Goal: Task Accomplishment & Management: Manage account settings

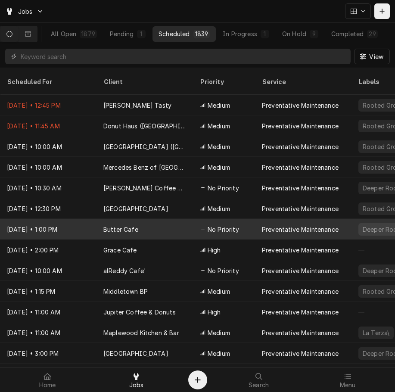
click at [69, 219] on div "Aug 27 • 1:00 PM" at bounding box center [48, 229] width 97 height 21
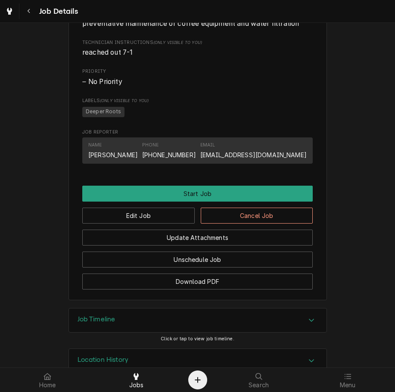
scroll to position [425, 0]
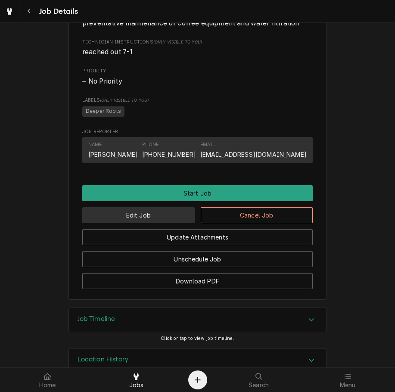
click at [144, 223] on button "Edit Job" at bounding box center [138, 215] width 113 height 16
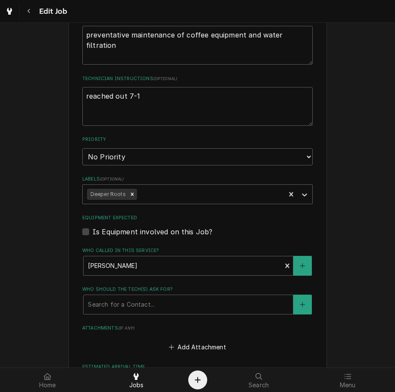
scroll to position [365, 0]
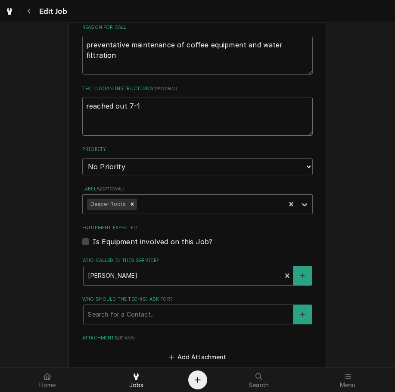
click at [193, 107] on textarea "reached out 7-1" at bounding box center [197, 116] width 231 height 39
type textarea "x"
type textarea "reached out 7-1,"
type textarea "x"
type textarea "reached out 7-1,"
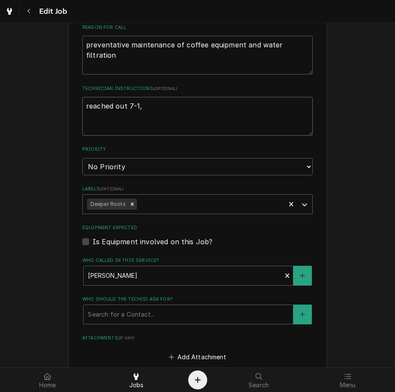
type textarea "x"
type textarea "reached out 7-1, 8"
type textarea "x"
type textarea "reached out 7-1, 8-"
type textarea "x"
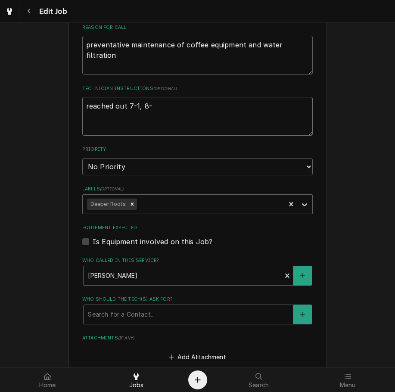
type textarea "reached out 7-1, 8-2"
type textarea "x"
type textarea "reached out 7-1, 8-27"
type textarea "x"
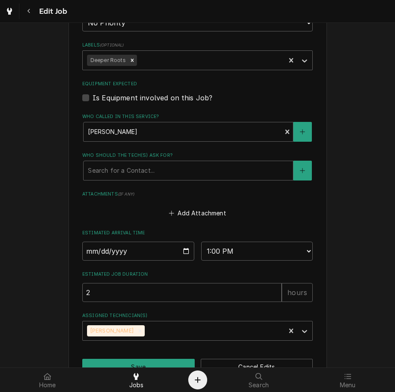
scroll to position [520, 0]
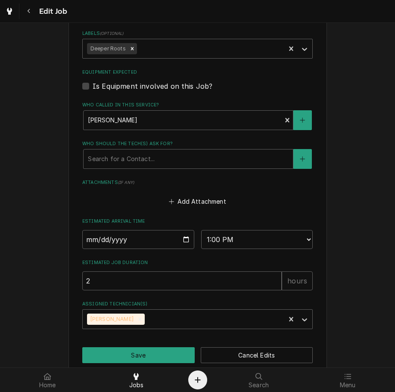
type textarea "reached out 7-1, 8-27"
click at [183, 236] on input "2025-08-27" at bounding box center [138, 239] width 112 height 19
type textarea "x"
type input "2025-09-17"
click at [154, 354] on button "Save" at bounding box center [138, 356] width 113 height 16
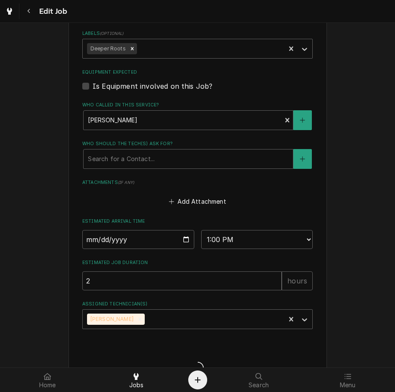
type textarea "x"
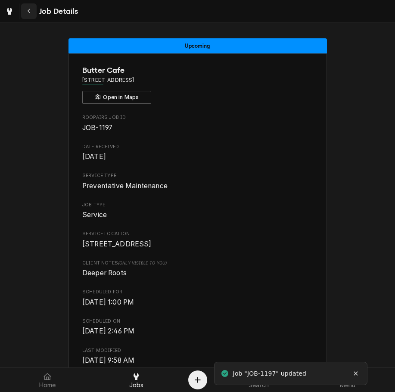
click at [26, 14] on div "Navigate back" at bounding box center [29, 11] width 9 height 9
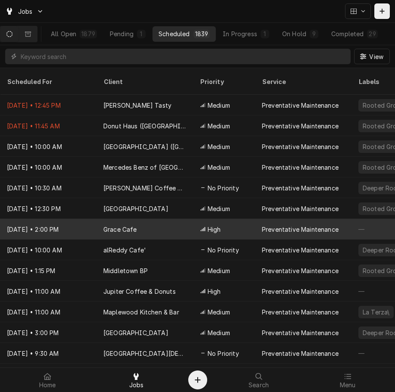
click at [116, 225] on div "Grace Cafe" at bounding box center [120, 229] width 34 height 9
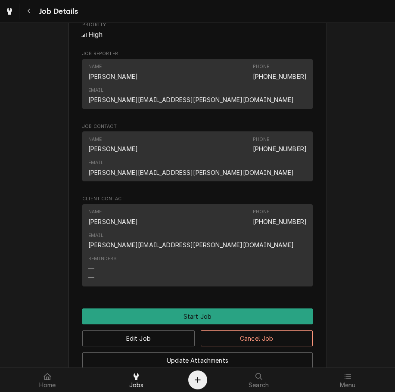
scroll to position [454, 0]
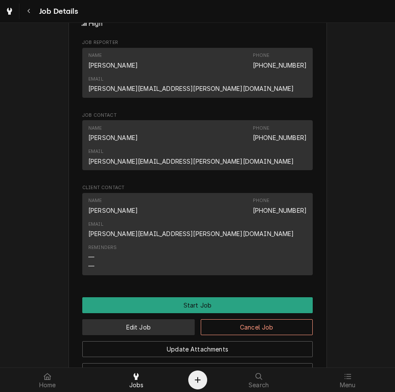
click at [164, 320] on button "Edit Job" at bounding box center [138, 328] width 113 height 16
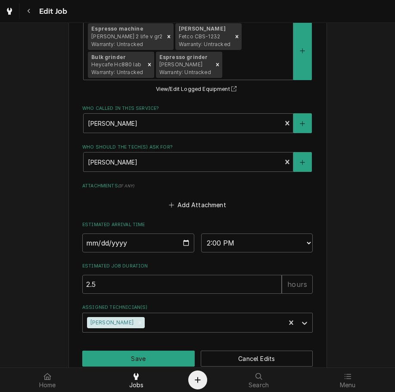
scroll to position [598, 0]
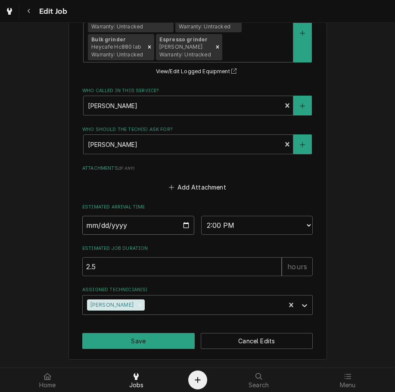
click at [179, 227] on input "2025-08-27" at bounding box center [138, 225] width 112 height 19
type textarea "x"
type input "2025-09-17"
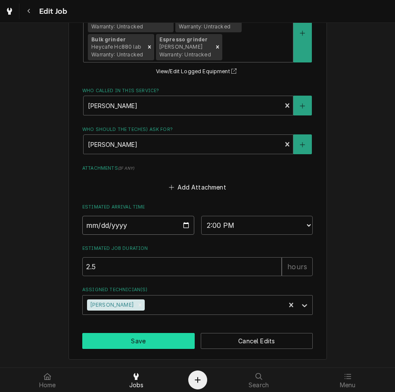
click at [137, 344] on button "Save" at bounding box center [138, 341] width 113 height 16
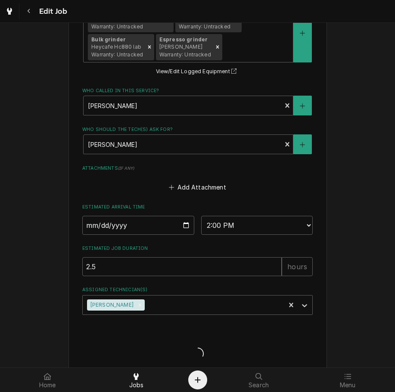
type textarea "x"
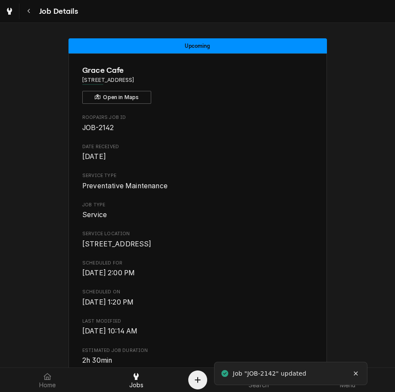
click at [38, 25] on div "Upcoming Grace Cafe 179 E 6th St, Franklin, OH 45005 Open in Maps Roopairs Job …" at bounding box center [197, 195] width 395 height 345
click at [28, 13] on icon "Navigate back" at bounding box center [29, 11] width 4 height 6
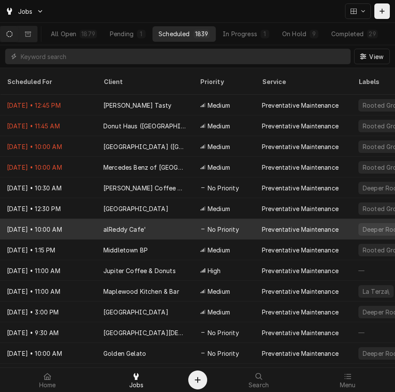
click at [115, 225] on div "alReddy Cafe'" at bounding box center [124, 229] width 43 height 9
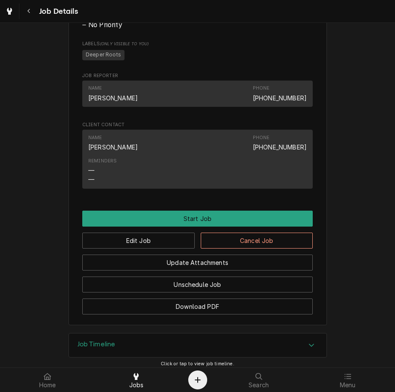
scroll to position [559, 0]
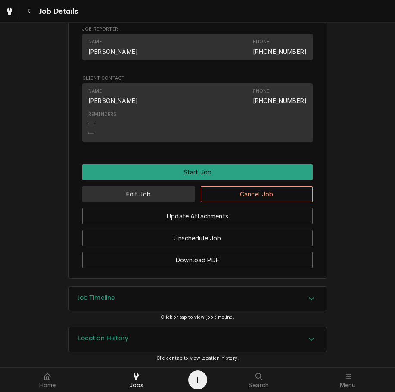
click at [168, 190] on button "Edit Job" at bounding box center [138, 194] width 113 height 16
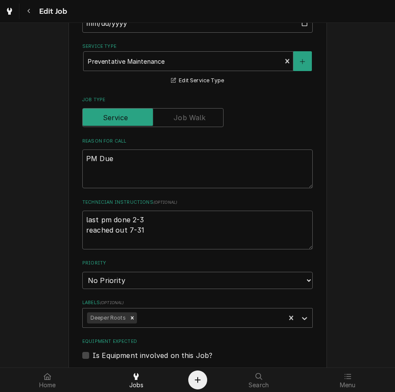
scroll to position [253, 0]
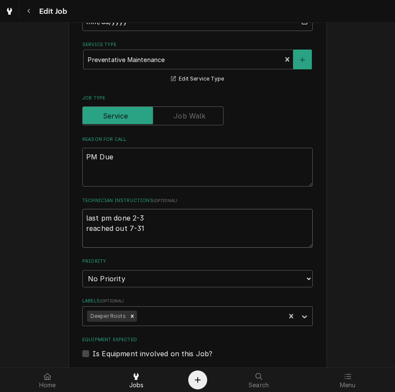
click at [184, 230] on textarea "last pm done 2-3 reached out 7-31" at bounding box center [197, 228] width 231 height 39
type textarea "x"
type textarea "last pm done 2-3 reached out 7-31,"
type textarea "x"
type textarea "last pm done 2-3 reached out 7-31,"
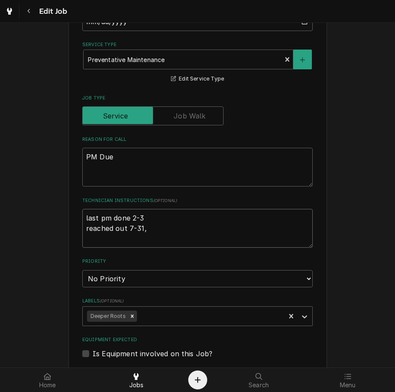
type textarea "x"
type textarea "last pm done 2-3 reached out 7-31, 8"
type textarea "x"
type textarea "last pm done 2-3 reached out 7-31, 8-"
type textarea "x"
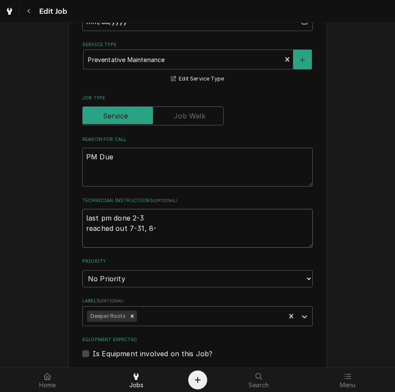
type textarea "last pm done 2-3 reached out 7-31, 8-2"
type textarea "x"
type textarea "last pm done 2-3 reached out 7-31, 8-26"
type textarea "x"
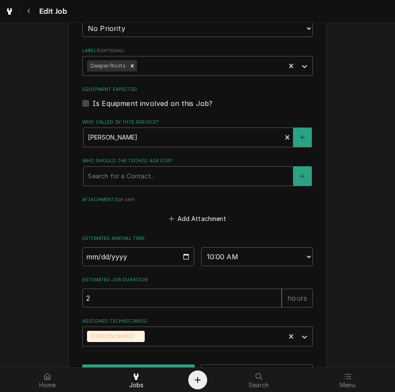
scroll to position [535, 0]
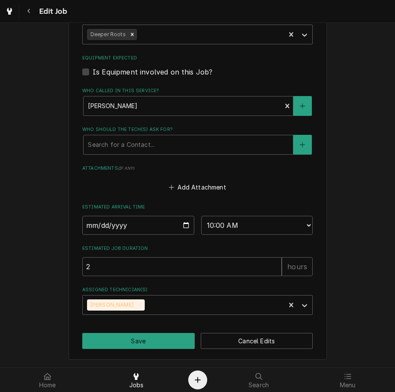
type textarea "last pm done 2-3 reached out 7-31, 8-26"
click at [185, 226] on input "2025-08-29" at bounding box center [138, 225] width 112 height 19
type textarea "x"
type input "2025-09-17"
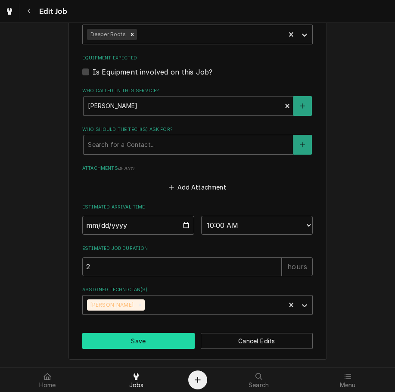
click at [147, 343] on button "Save" at bounding box center [138, 341] width 113 height 16
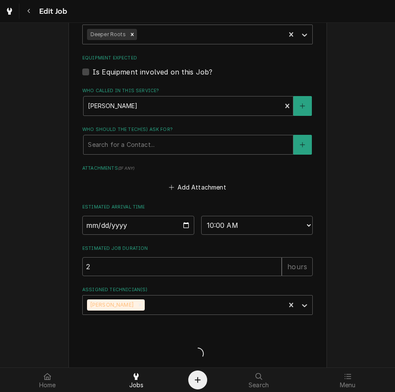
type textarea "x"
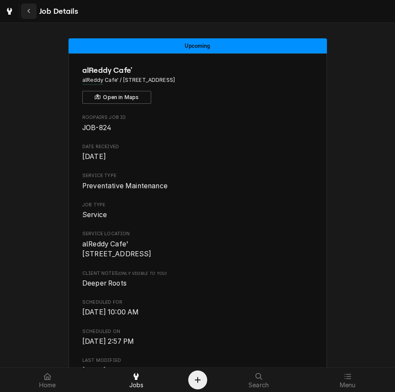
click at [29, 13] on icon "Navigate back" at bounding box center [29, 11] width 4 height 6
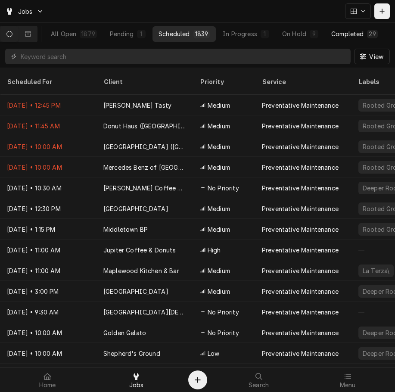
click at [354, 31] on div "Completed" at bounding box center [348, 33] width 32 height 9
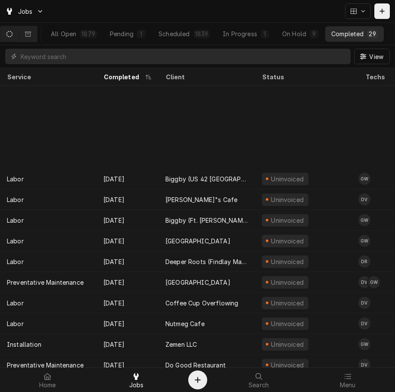
scroll to position [150, 0]
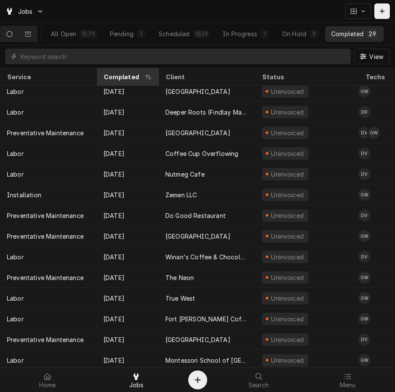
click at [132, 77] on div "Completed" at bounding box center [123, 76] width 40 height 9
click at [129, 74] on div "Completed" at bounding box center [123, 76] width 40 height 9
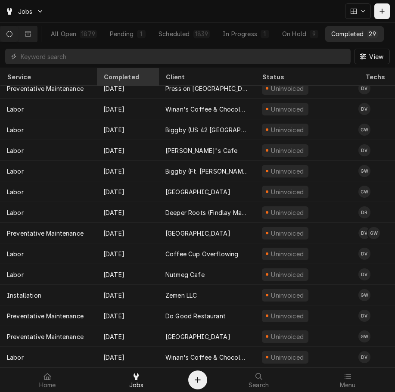
scroll to position [0, 0]
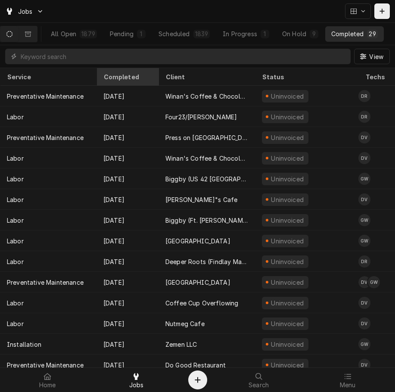
click at [138, 72] on div "Completed" at bounding box center [126, 76] width 47 height 9
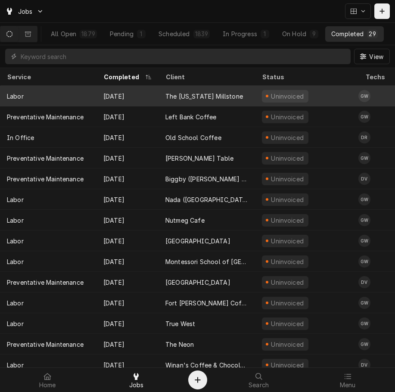
click at [152, 91] on div "Aug 18" at bounding box center [128, 96] width 62 height 21
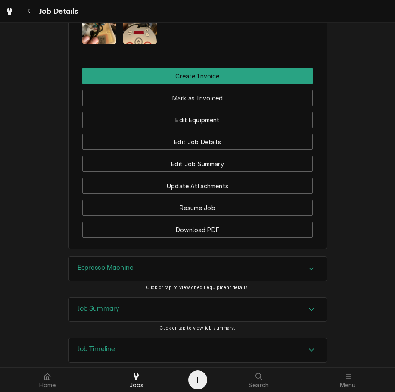
scroll to position [671, 0]
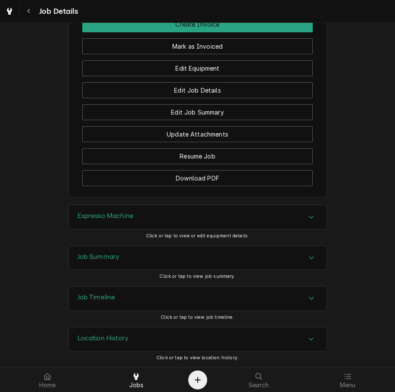
click at [120, 226] on div "Espresso Machine" at bounding box center [198, 217] width 258 height 24
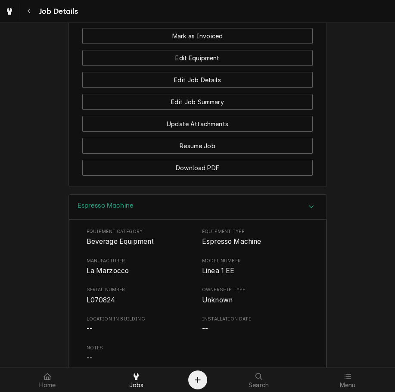
click at [96, 304] on span "L070824" at bounding box center [101, 300] width 29 height 8
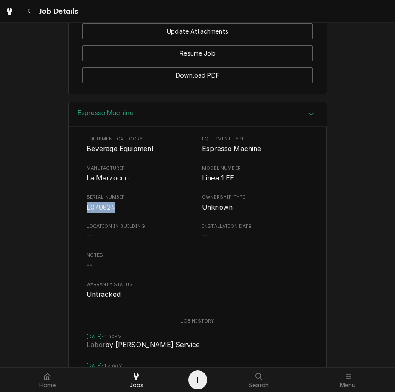
click at [290, 122] on div "Espresso Machine" at bounding box center [198, 114] width 258 height 25
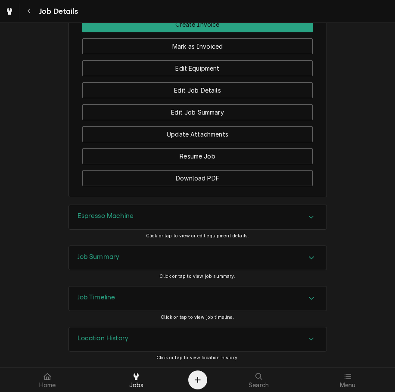
click at [271, 255] on div "Job Summary" at bounding box center [198, 258] width 258 height 24
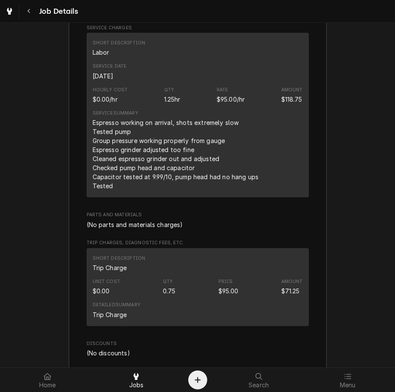
scroll to position [1036, 0]
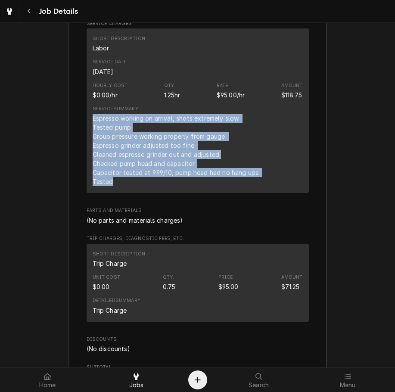
drag, startPoint x: 113, startPoint y: 194, endPoint x: 88, endPoint y: 129, distance: 69.8
click at [88, 129] on div "Short Description Labor Service Date Aug 18, 2025 Hourly Cost $0.00/hr Qty. 1.2…" at bounding box center [198, 110] width 223 height 165
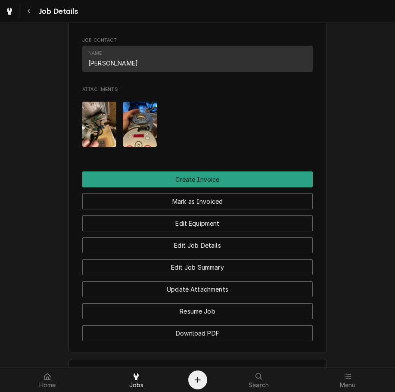
scroll to position [498, 0]
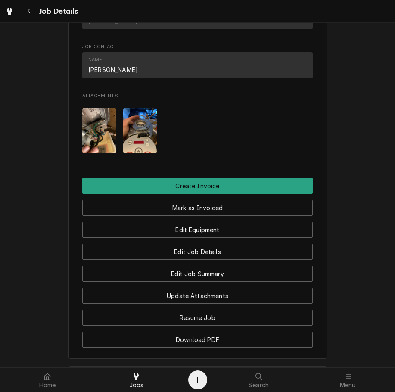
click at [277, 216] on button "Mark as Invoiced" at bounding box center [197, 208] width 231 height 16
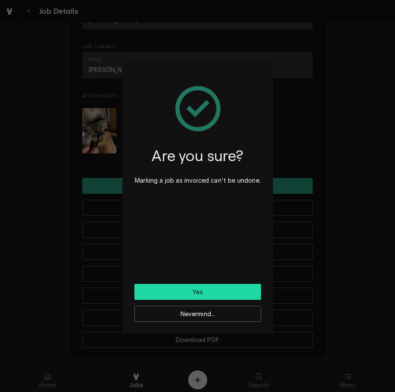
click at [236, 294] on button "Yes" at bounding box center [198, 292] width 127 height 16
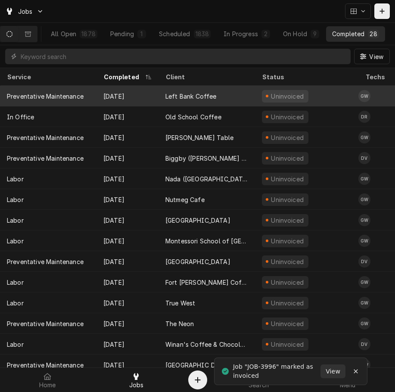
click at [195, 93] on div "Left Bank Coffee" at bounding box center [191, 96] width 51 height 9
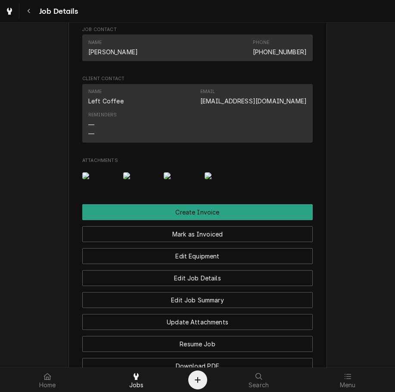
scroll to position [813, 0]
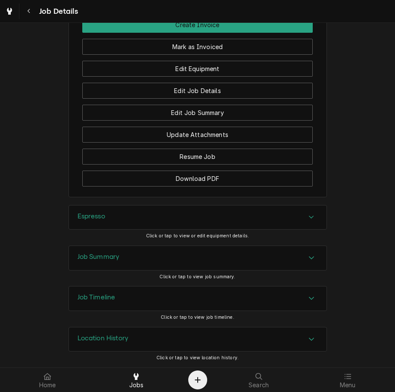
click at [222, 262] on div "Job Summary" at bounding box center [198, 258] width 258 height 24
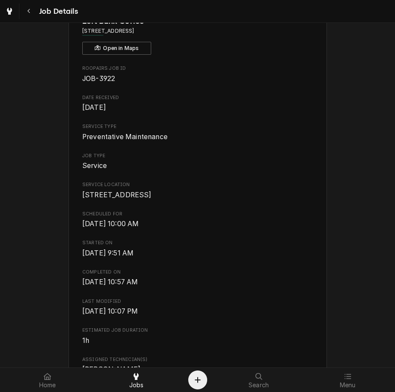
scroll to position [0, 0]
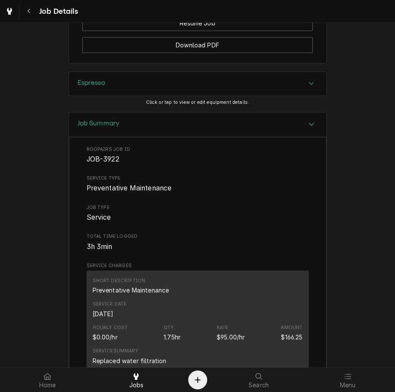
scroll to position [912, 0]
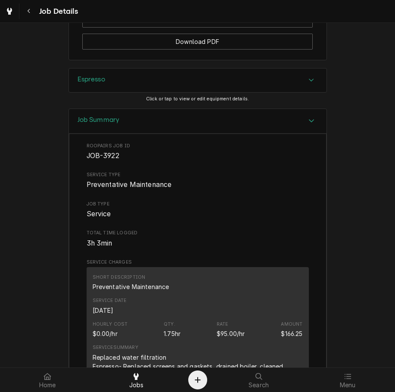
click at [282, 93] on div "Espresso" at bounding box center [198, 81] width 258 height 24
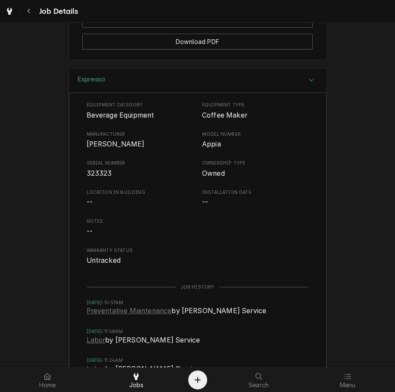
click at [168, 93] on div "Espresso" at bounding box center [198, 81] width 258 height 25
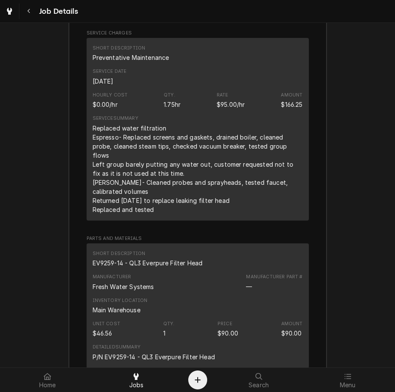
scroll to position [1141, 0]
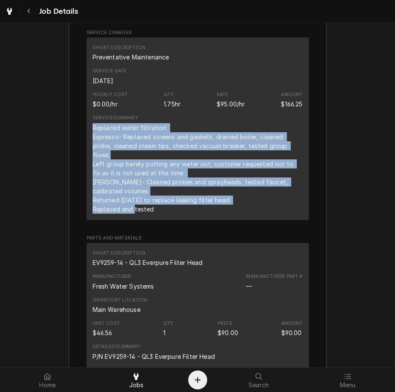
drag, startPoint x: 157, startPoint y: 250, endPoint x: 90, endPoint y: 165, distance: 107.8
click at [93, 165] on div "Replaced water filtration Espresso- Replaced screens and gaskets, drained boile…" at bounding box center [198, 168] width 210 height 91
copy div "Replaced water filtration Espresso- Replaced screens and gaskets, drained boile…"
click at [301, 220] on div "Short Description Preventative Maintenance Service Date Aug 18, 2025 Hourly Cos…" at bounding box center [198, 129] width 223 height 183
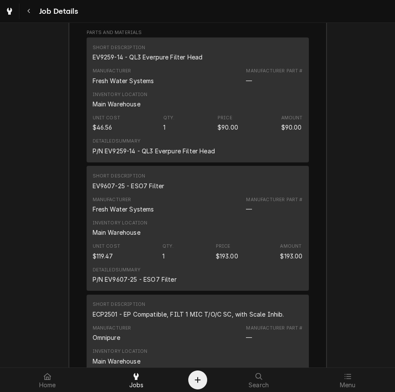
scroll to position [1390, 0]
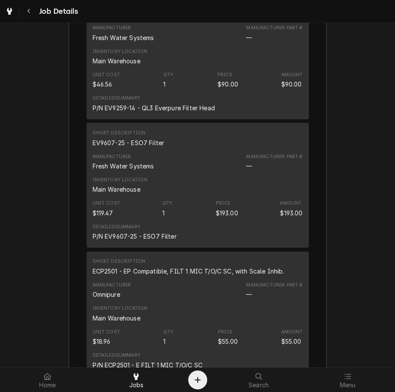
drag, startPoint x: 201, startPoint y: 51, endPoint x: 83, endPoint y: 54, distance: 118.2
click at [87, 54] on div "Short Description EV9259-14 - QL3 Everpure Filter Head Manufacturer Fresh Water…" at bounding box center [198, 56] width 223 height 125
drag, startPoint x: 165, startPoint y: 181, endPoint x: 87, endPoint y: 181, distance: 78.5
click at [87, 181] on div "Short Description EV9607-25 - ESO7 Filter Manufacturer Fresh Water Systems Manu…" at bounding box center [198, 185] width 223 height 125
click at [278, 276] on div "ECP2501 - EP Compatible, FILT 1 MIC T/O/C SC, with Scale Inhib." at bounding box center [189, 271] width 192 height 9
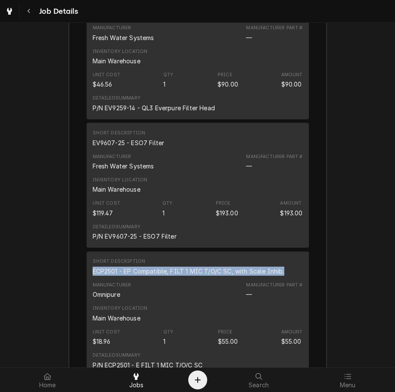
drag, startPoint x: 282, startPoint y: 311, endPoint x: 81, endPoint y: 312, distance: 201.4
click at [81, 312] on div "Roopairs Job ID JOB-3922 Service Type Preventative Maintenance Job Type Service…" at bounding box center [198, 344] width 258 height 1379
click at [299, 279] on div "Short Description ECP2501 - EP Compatible, FILT 1 MIC T/O/C SC, with Scale Inhi…" at bounding box center [198, 266] width 210 height 23
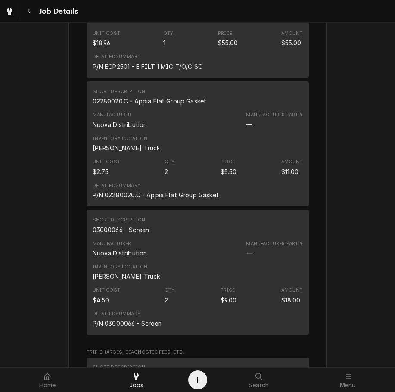
scroll to position [1692, 0]
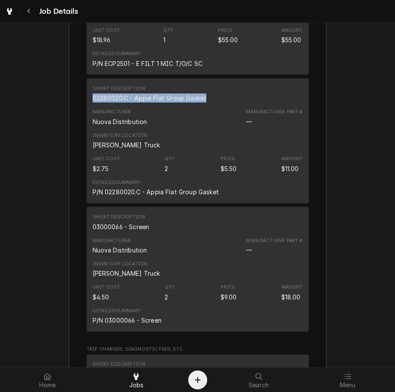
drag, startPoint x: 207, startPoint y: 135, endPoint x: 89, endPoint y: 138, distance: 118.6
click at [89, 138] on div "Short Description 02280020.C - Appia Flat Group Gasket Manufacturer Nuova Distr…" at bounding box center [198, 140] width 223 height 125
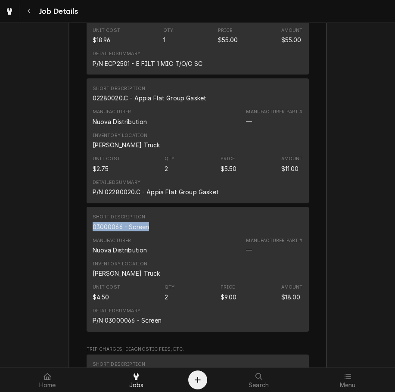
drag, startPoint x: 147, startPoint y: 263, endPoint x: 87, endPoint y: 266, distance: 60.9
click at [87, 266] on div "Short Description 03000066 - Screen Manufacturer Nuova Distribution Manufacture…" at bounding box center [198, 269] width 223 height 125
click at [362, 255] on div "Job Summary Roopairs Job ID JOB-3922 Service Type Preventative Maintenance Job …" at bounding box center [197, 34] width 395 height 1413
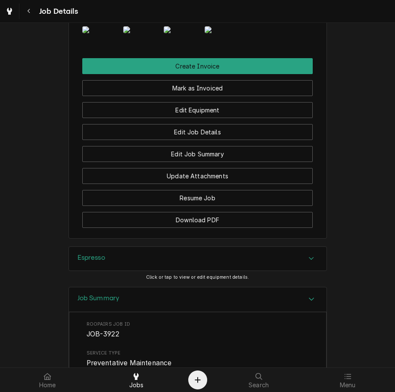
scroll to position [727, 0]
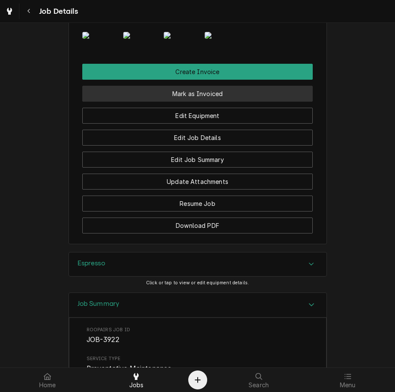
click at [283, 102] on button "Mark as Invoiced" at bounding box center [197, 94] width 231 height 16
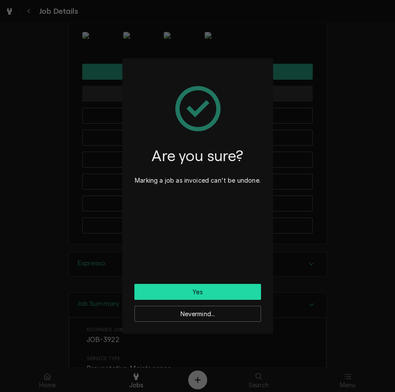
click at [223, 290] on button "Yes" at bounding box center [198, 292] width 127 height 16
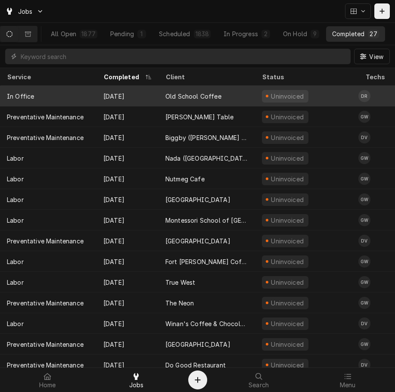
click at [209, 100] on div "Old School Coffee" at bounding box center [207, 96] width 97 height 21
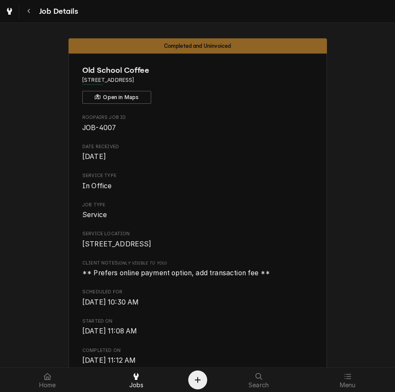
click at [289, 262] on div "Roopairs Job ID JOB-4007 Date Received [DATE] Service Type In Office Job Type S…" at bounding box center [197, 337] width 231 height 446
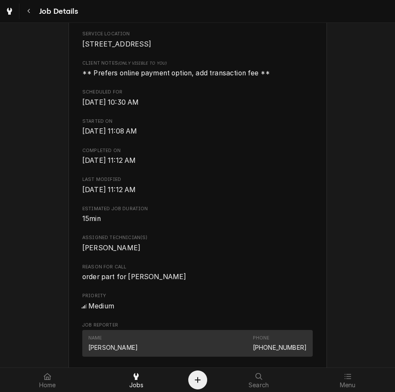
scroll to position [215, 0]
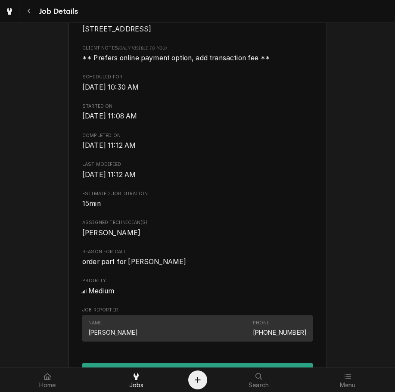
click at [286, 278] on div "Roopairs Job ID JOB-4007 Date Received [DATE] Service Type In Office Job Type S…" at bounding box center [197, 122] width 231 height 446
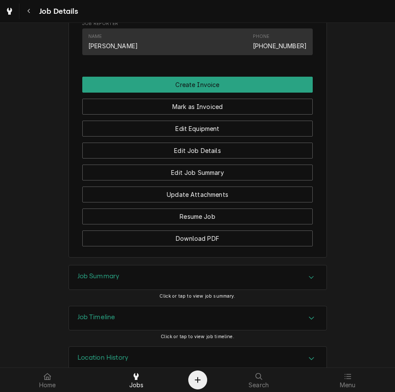
scroll to position [532, 0]
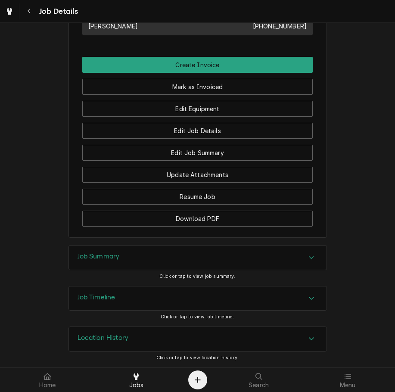
click at [263, 256] on div "Job Summary" at bounding box center [198, 258] width 258 height 24
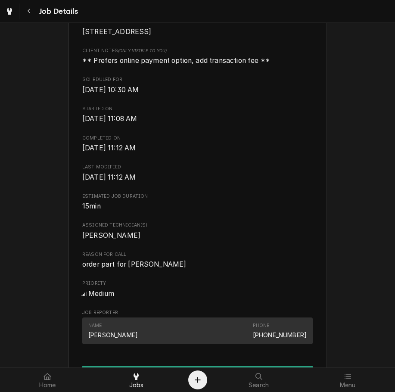
scroll to position [0, 0]
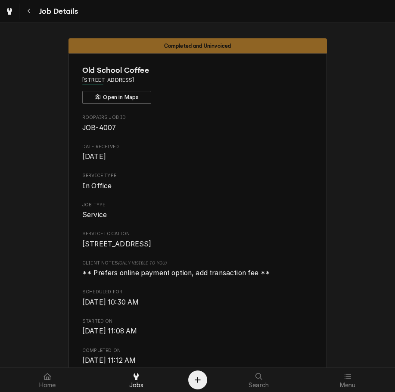
click at [299, 279] on span "** Prefers online payment option, add transaction fee **" at bounding box center [197, 273] width 231 height 10
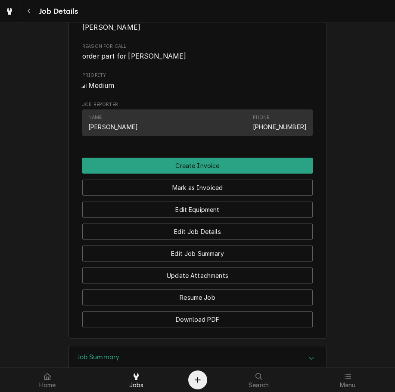
scroll to position [375, 0]
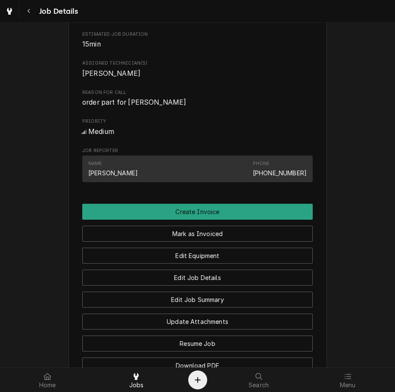
drag, startPoint x: 182, startPoint y: 109, endPoint x: 78, endPoint y: 114, distance: 104.9
click at [78, 114] on div "Old School Coffee 380 S Mill St, Ste 110, Lexington, KY 40508 Open in Maps Roop…" at bounding box center [198, 32] width 259 height 706
click at [342, 275] on div "Completed and Uninvoiced Old School Coffee 380 S Mill St, Ste 110, Lexington, K…" at bounding box center [197, 24] width 395 height 735
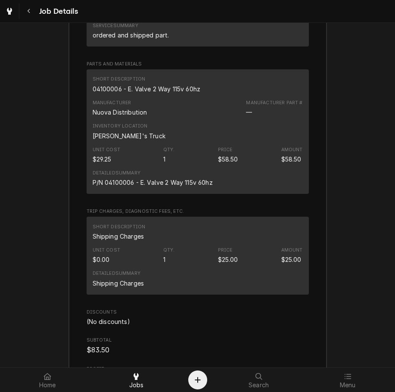
scroll to position [982, 0]
click at [318, 209] on div "Roopairs Job ID JOB-4007 Service Type In Office Job Type Service Total Time Log…" at bounding box center [198, 120] width 258 height 621
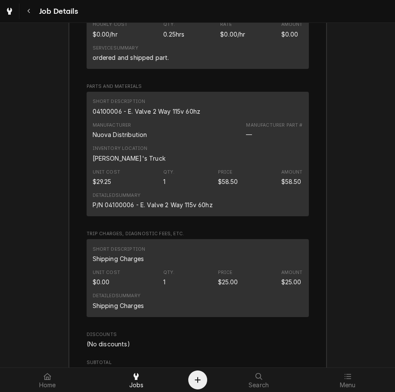
scroll to position [961, 0]
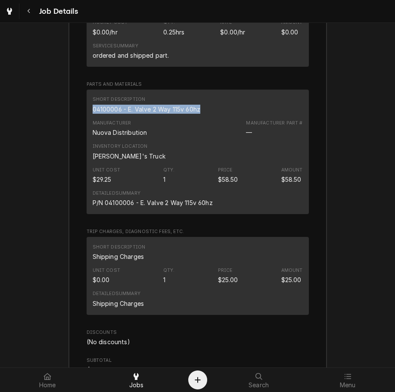
drag, startPoint x: 204, startPoint y: 122, endPoint x: 87, endPoint y: 118, distance: 117.4
click at [87, 118] on div "Short Description 04100006 - E. Valve 2 Way 115v 60hz Manufacturer Nuova Distri…" at bounding box center [198, 152] width 223 height 125
click at [300, 280] on div "Short Description Shipping Charges Unit Cost $0.00 Qty. 1 Price $25.00 Amount $…" at bounding box center [198, 276] width 223 height 78
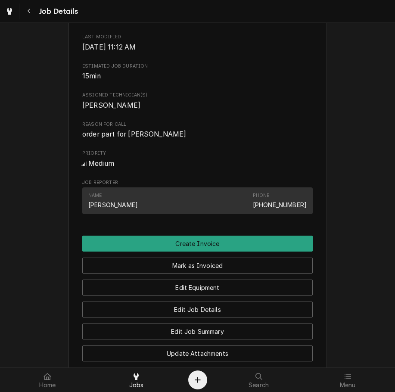
scroll to position [343, 0]
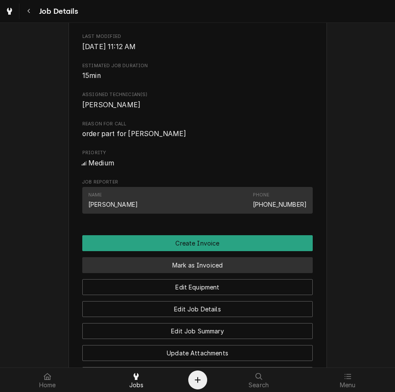
click at [210, 273] on button "Mark as Invoiced" at bounding box center [197, 265] width 231 height 16
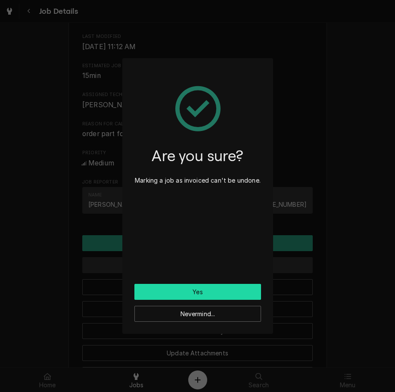
click at [213, 291] on button "Yes" at bounding box center [198, 292] width 127 height 16
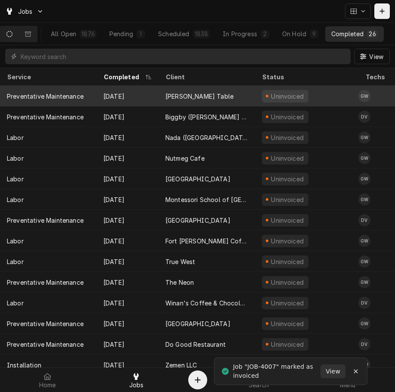
click at [173, 97] on div "[PERSON_NAME] Table" at bounding box center [200, 96] width 68 height 9
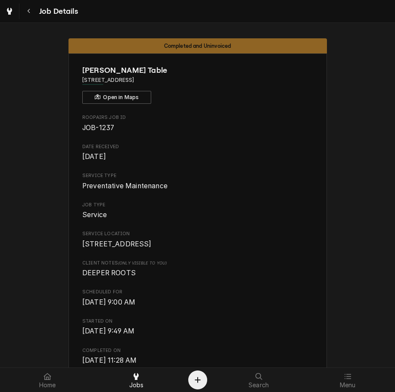
click at [295, 267] on span "Client Notes (Only Visible to You)" at bounding box center [197, 263] width 231 height 7
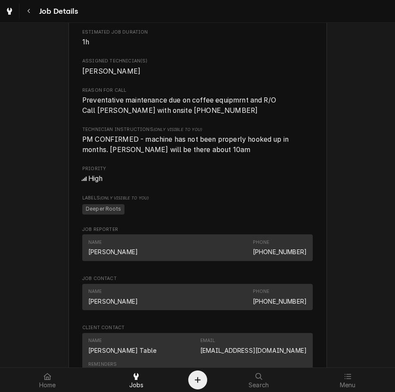
scroll to position [378, 0]
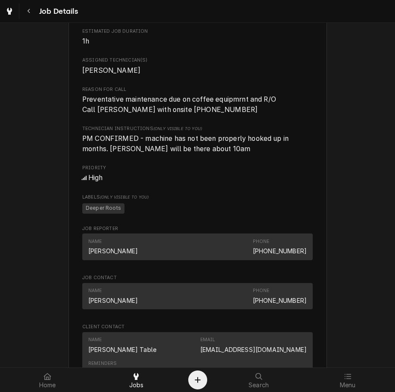
click at [201, 93] on span "Reason For Call" at bounding box center [197, 89] width 231 height 7
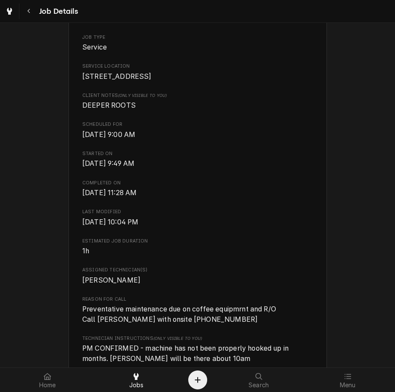
scroll to position [167, 0]
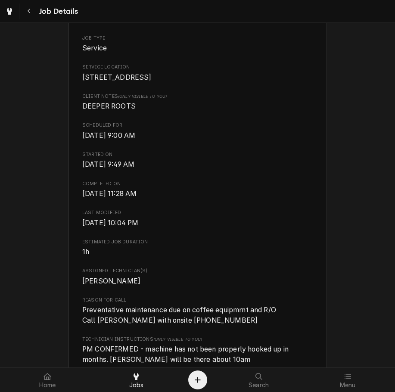
click at [194, 112] on span "DEEPER ROOTS" at bounding box center [197, 106] width 231 height 10
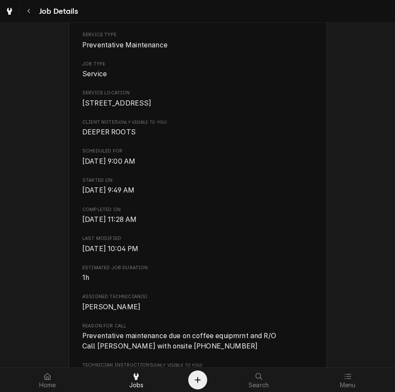
scroll to position [149, 0]
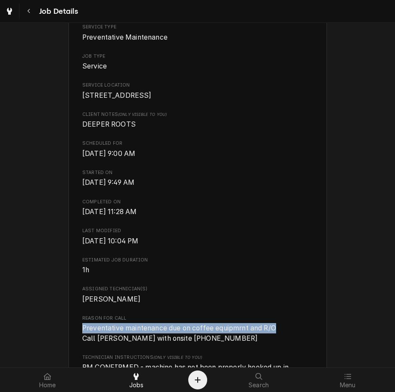
drag, startPoint x: 282, startPoint y: 338, endPoint x: 78, endPoint y: 337, distance: 203.1
click at [294, 203] on div "Roopairs Job ID JOB-1237 Date Received [DATE] Service Type Preventative Mainten…" at bounding box center [197, 334] width 231 height 737
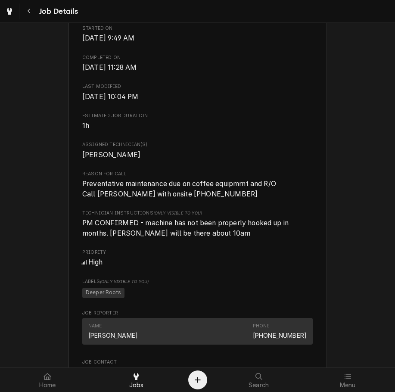
scroll to position [295, 0]
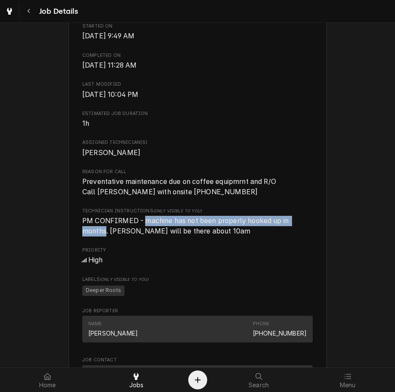
drag, startPoint x: 102, startPoint y: 241, endPoint x: 143, endPoint y: 228, distance: 43.6
click at [143, 228] on span "PM CONFIRMED - machine has not been properly hooked up in months. Dave will be …" at bounding box center [186, 226] width 208 height 19
click at [298, 197] on span "Preventative maintenance due on coffee equipmrnt and R/O Call Dave with onsite …" at bounding box center [197, 187] width 231 height 20
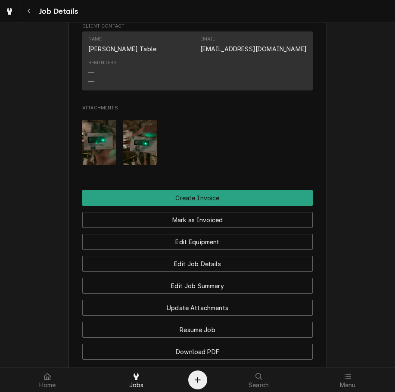
scroll to position [821, 0]
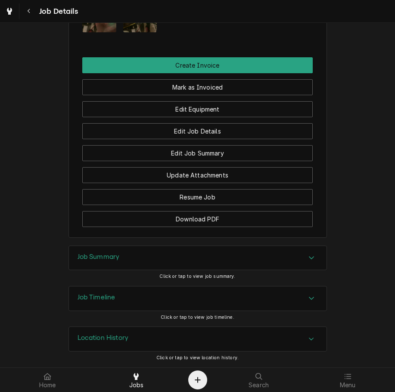
click at [237, 256] on div "Job Summary" at bounding box center [198, 258] width 258 height 24
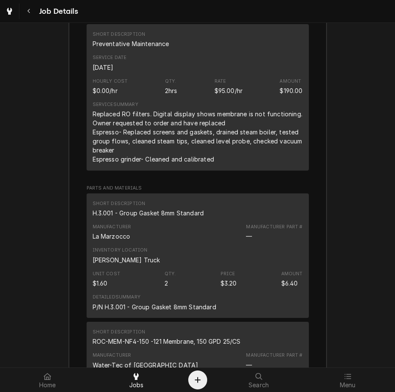
scroll to position [1193, 0]
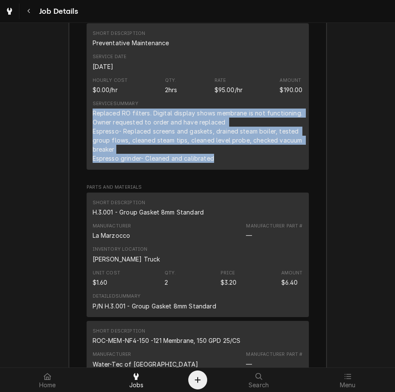
drag, startPoint x: 214, startPoint y: 167, endPoint x: 88, endPoint y: 122, distance: 133.8
click at [88, 122] on div "Short Description Preventative Maintenance Service Date Aug 14, 2025 Hourly Cos…" at bounding box center [198, 96] width 223 height 147
click at [270, 240] on div "Manufacturer Part # —" at bounding box center [274, 231] width 56 height 17
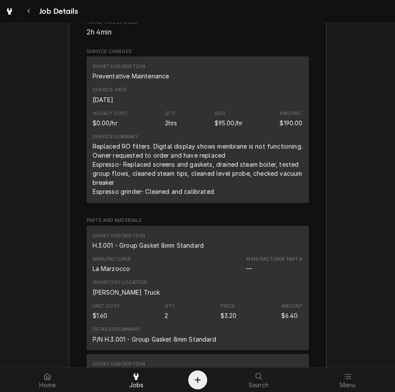
scroll to position [1163, 0]
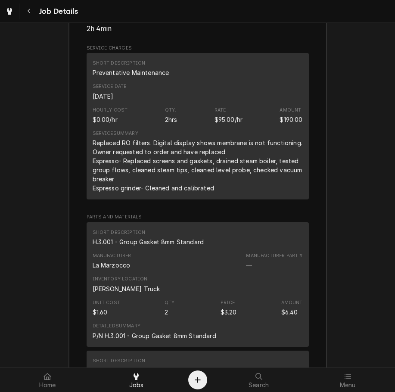
click at [276, 296] on div "Inventory Location Graham's Truck" at bounding box center [198, 284] width 210 height 23
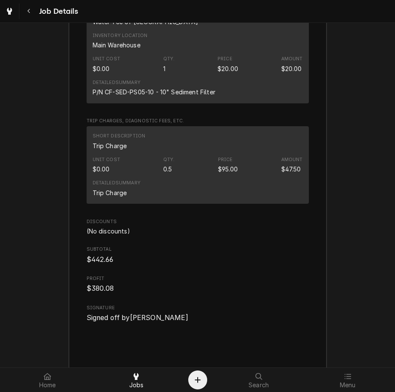
scroll to position [1912, 0]
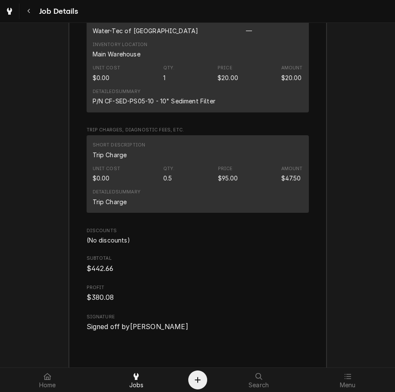
click at [261, 162] on div "Short Description Trip Charge" at bounding box center [198, 150] width 210 height 23
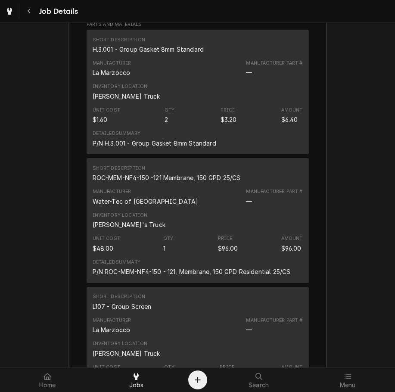
scroll to position [1345, 0]
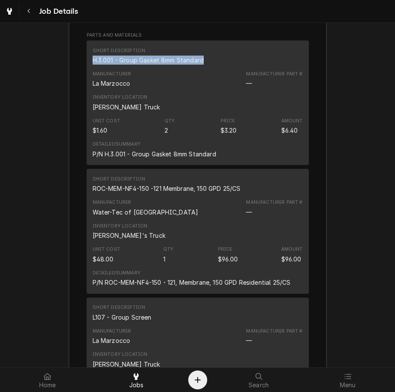
drag, startPoint x: 203, startPoint y: 70, endPoint x: 81, endPoint y: 72, distance: 122.5
click at [109, 68] on div "Short Description H.3.001 - Group Gasket 8mm Standard" at bounding box center [198, 55] width 210 height 23
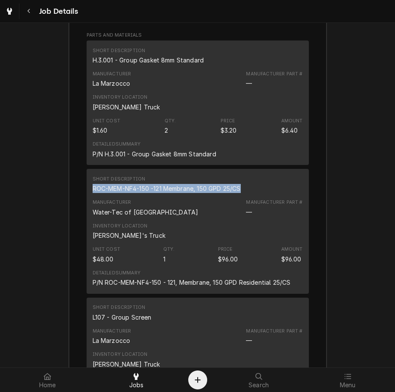
drag, startPoint x: 245, startPoint y: 198, endPoint x: 87, endPoint y: 201, distance: 157.8
click at [87, 201] on div "Short Description ROC-MEM-NF4-150 -121 Membrane, 150 GPD 25/CS Manufacturer Wat…" at bounding box center [198, 231] width 223 height 125
click at [296, 196] on div "Short Description ROC-MEM-NF4-150 -121 Membrane, 150 GPD 25/CS" at bounding box center [198, 184] width 210 height 23
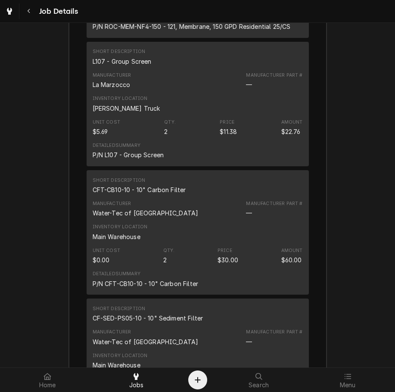
scroll to position [1606, 0]
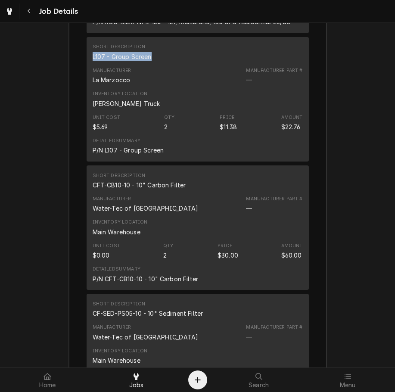
drag, startPoint x: 151, startPoint y: 68, endPoint x: 89, endPoint y: 71, distance: 62.6
click at [89, 71] on div "Short Description L107 - Group Screen Manufacturer La Marzocco Manufacturer Par…" at bounding box center [198, 99] width 223 height 125
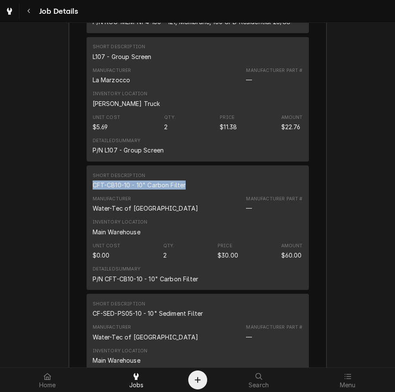
drag, startPoint x: 184, startPoint y: 197, endPoint x: 87, endPoint y: 199, distance: 97.5
click at [87, 199] on div "Short Description CFT-CB10-10 - 10" Carbon Filter Manufacturer Water-Tec of Tuc…" at bounding box center [198, 228] width 223 height 125
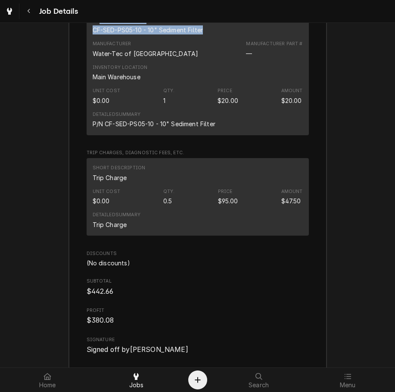
scroll to position [1880, 0]
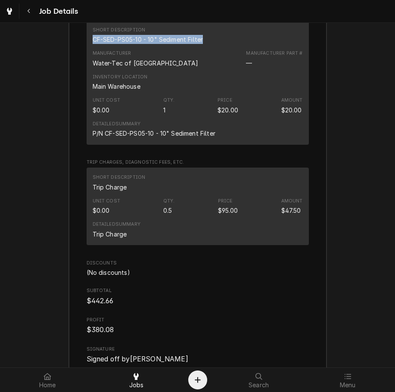
drag, startPoint x: 204, startPoint y: 34, endPoint x: 88, endPoint y: 52, distance: 117.8
click at [88, 52] on div "Short Description CF-SED-PS05-10 - 10" Sediment Filter Manufacturer Water-Tec o…" at bounding box center [198, 82] width 223 height 125
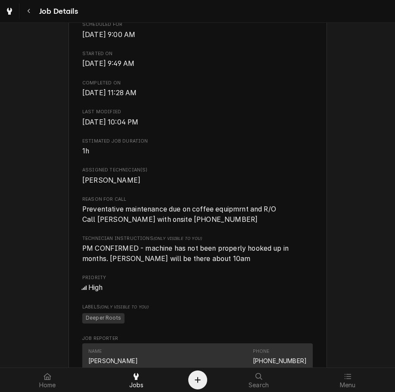
scroll to position [0, 0]
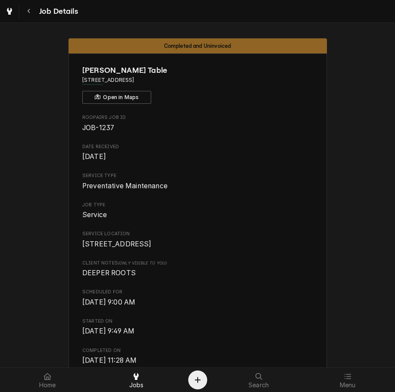
click at [293, 250] on span "1004 Monmouth St Newport, KY 41071" at bounding box center [197, 244] width 231 height 10
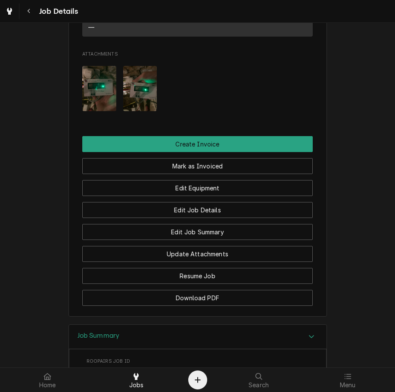
scroll to position [717, 0]
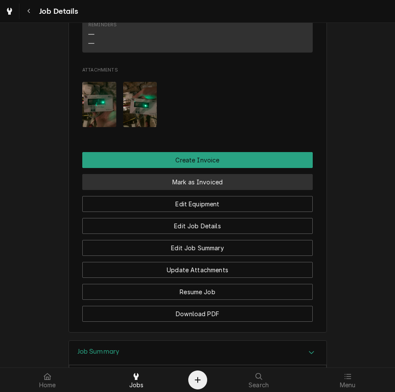
click at [275, 190] on button "Mark as Invoiced" at bounding box center [197, 182] width 231 height 16
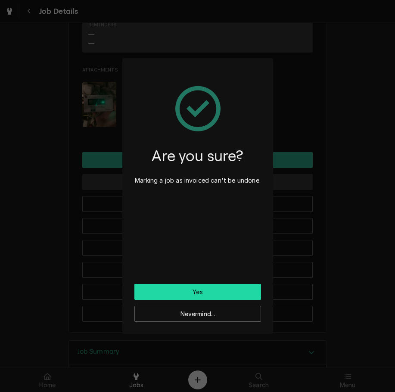
click at [244, 296] on button "Yes" at bounding box center [198, 292] width 127 height 16
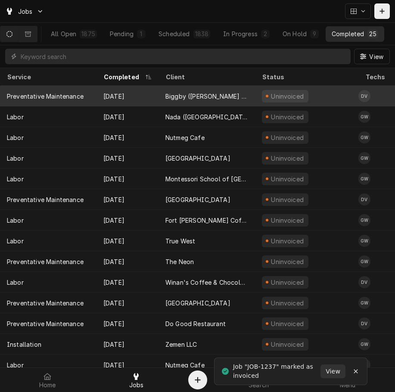
click at [224, 97] on div "Biggby ([PERSON_NAME] Mill)" at bounding box center [207, 96] width 97 height 21
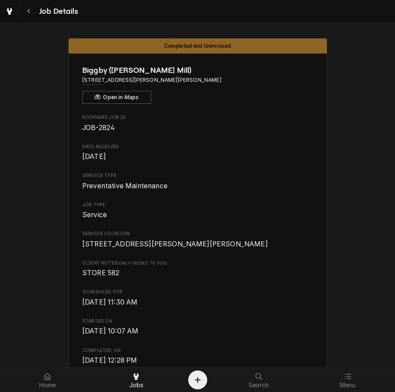
click at [168, 296] on span "Scheduled For" at bounding box center [197, 292] width 231 height 7
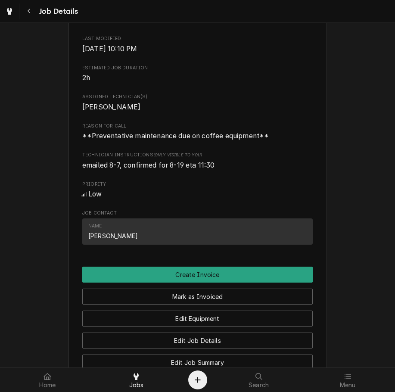
scroll to position [344, 0]
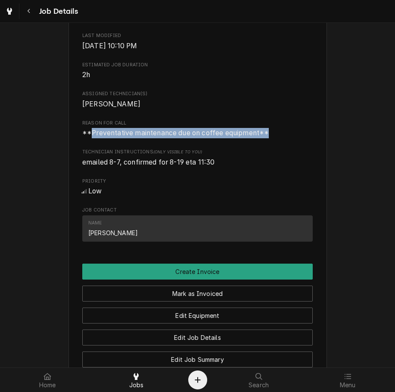
drag, startPoint x: 89, startPoint y: 147, endPoint x: 271, endPoint y: 142, distance: 182.0
click at [271, 138] on span "**Preventative maintenance due on coffee equipment**" at bounding box center [197, 133] width 231 height 10
click at [311, 221] on div "Biggby (Taylor Mill) 5042 Old Taylor Mill Rd, Taylor Mill, KY 41015 Open in Map…" at bounding box center [198, 76] width 259 height 735
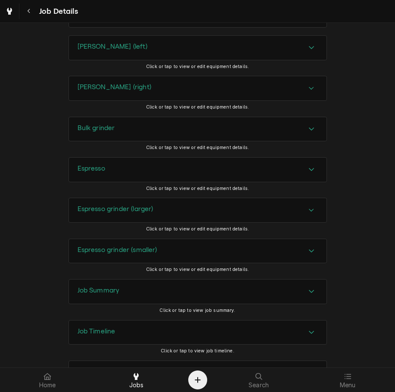
scroll to position [748, 0]
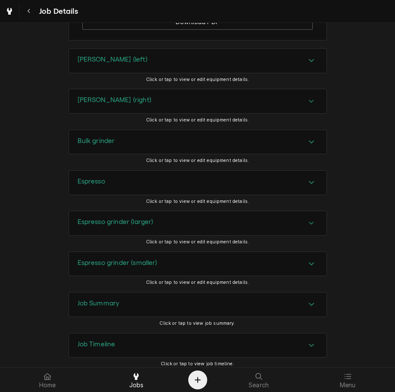
click at [287, 65] on div "Brewer (left)" at bounding box center [198, 61] width 258 height 24
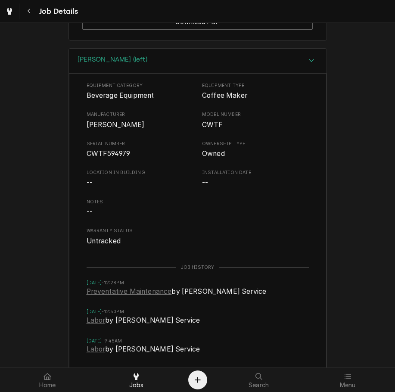
click at [96, 158] on span "CWTF594979" at bounding box center [109, 154] width 44 height 8
click at [135, 73] on div "Brewer (left)" at bounding box center [198, 61] width 258 height 25
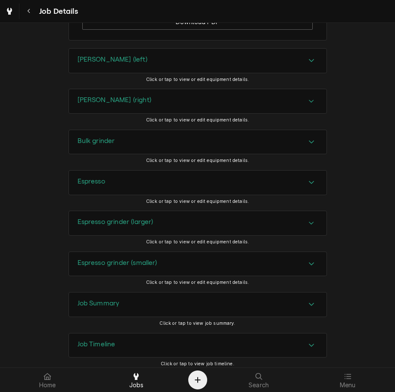
click at [122, 113] on div "Brewer (right)" at bounding box center [198, 101] width 258 height 24
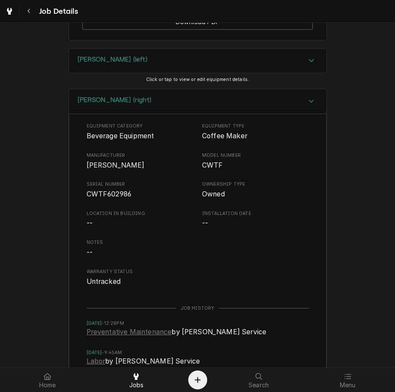
click at [103, 198] on span "CWTF602986" at bounding box center [109, 194] width 45 height 8
click at [111, 104] on h3 "Brewer (right)" at bounding box center [115, 100] width 74 height 8
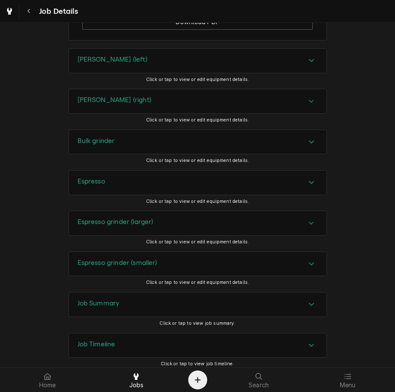
click at [95, 145] on h3 "Bulk grinder" at bounding box center [97, 141] width 38 height 8
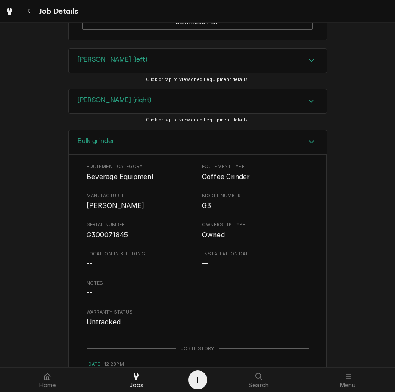
click at [94, 239] on span "G300071845" at bounding box center [108, 235] width 42 height 8
click at [253, 147] on div "Bulk grinder" at bounding box center [198, 142] width 258 height 25
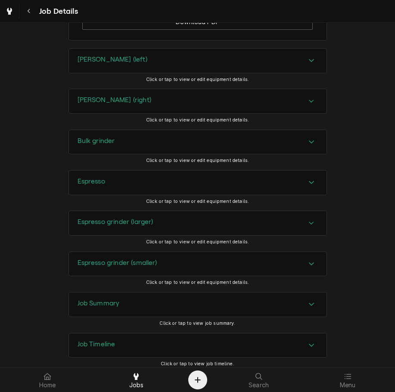
click at [228, 191] on div "Espresso" at bounding box center [198, 183] width 258 height 24
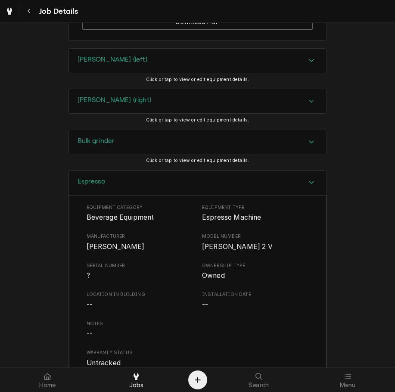
click at [186, 190] on div "Espresso" at bounding box center [198, 183] width 258 height 25
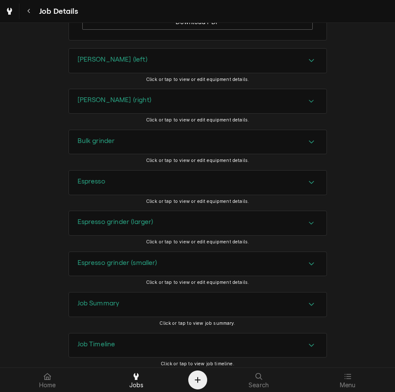
click at [179, 233] on div "Espresso grinder (larger)" at bounding box center [198, 223] width 258 height 24
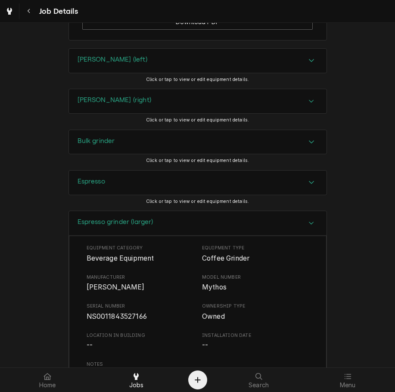
click at [230, 236] on div "Espresso grinder (larger)" at bounding box center [198, 223] width 258 height 25
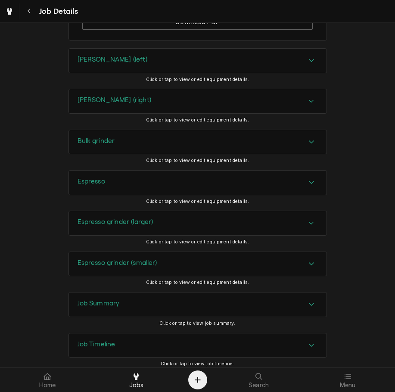
click at [222, 264] on div "Espresso grinder (smaller)" at bounding box center [198, 264] width 258 height 24
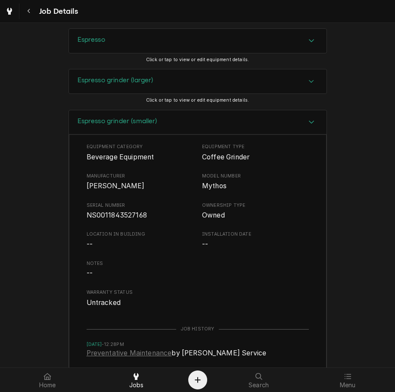
scroll to position [893, 0]
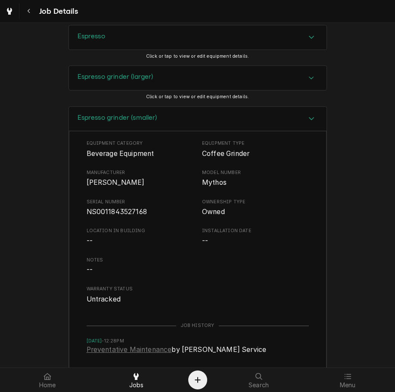
click at [116, 81] on h3 "Espresso grinder (larger)" at bounding box center [116, 77] width 76 height 8
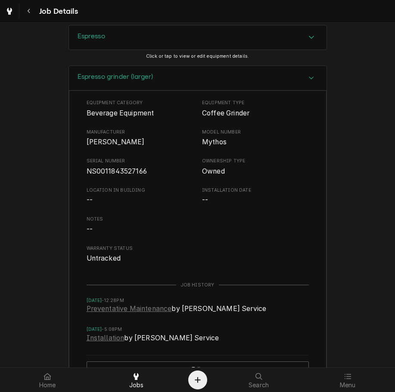
click at [112, 81] on h3 "Espresso grinder (larger)" at bounding box center [116, 77] width 76 height 8
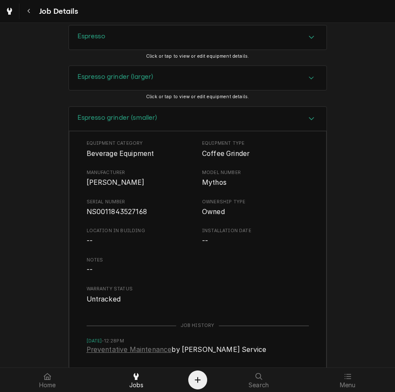
click at [264, 132] on div "Espresso grinder (smaller)" at bounding box center [198, 119] width 258 height 25
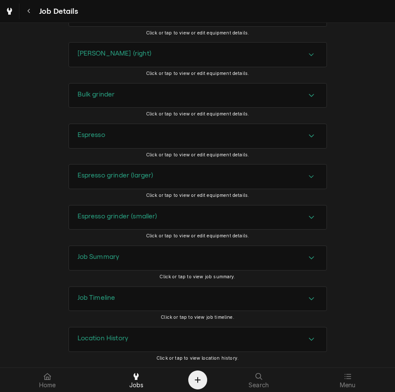
click at [203, 249] on div "Job Summary" at bounding box center [198, 258] width 258 height 24
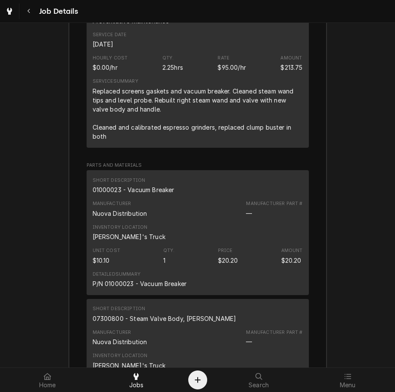
scroll to position [1199, 0]
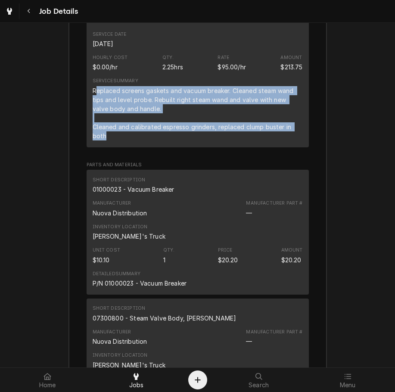
drag, startPoint x: 110, startPoint y: 148, endPoint x: 93, endPoint y: 99, distance: 52.0
click at [93, 99] on div "Replaced screens gaskets and vacuum breaker. Cleaned steam wand tips and level …" at bounding box center [198, 113] width 210 height 54
click at [112, 141] on div "Replaced screens gaskets and vacuum breaker. Cleaned steam wand tips and level …" at bounding box center [198, 113] width 210 height 54
drag, startPoint x: 112, startPoint y: 148, endPoint x: 85, endPoint y: 100, distance: 55.6
click at [87, 100] on div "Short Description Preventative Maintenance Service Date Aug 19, 2025 Hourly Cos…" at bounding box center [198, 73] width 223 height 147
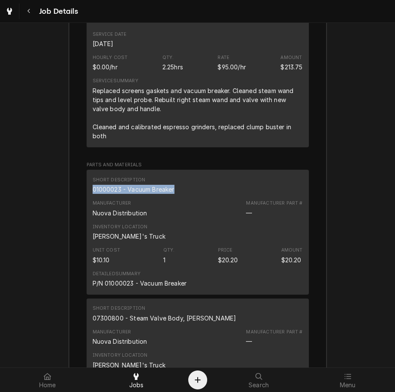
drag, startPoint x: 179, startPoint y: 198, endPoint x: 88, endPoint y: 200, distance: 91.4
click at [88, 200] on div "Short Description 01000023 - Vacuum Breaker Manufacturer Nuova Distribution Man…" at bounding box center [198, 232] width 223 height 125
click at [294, 231] on div "Inventory Location Dane's Truck" at bounding box center [198, 232] width 210 height 23
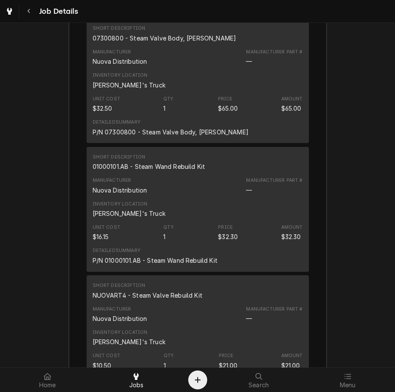
scroll to position [1483, 0]
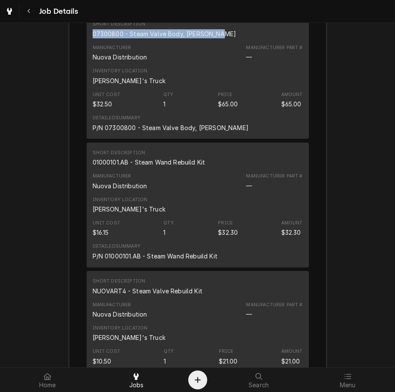
drag, startPoint x: 210, startPoint y: 45, endPoint x: 91, endPoint y: 41, distance: 119.1
click at [93, 38] on div "07300800 - Steam Valve Body, Aurelia II" at bounding box center [165, 33] width 144 height 9
click at [289, 263] on div "Detailed Summary P/N 01000101.AB - Steam Wand Rebuild Kit" at bounding box center [198, 251] width 210 height 23
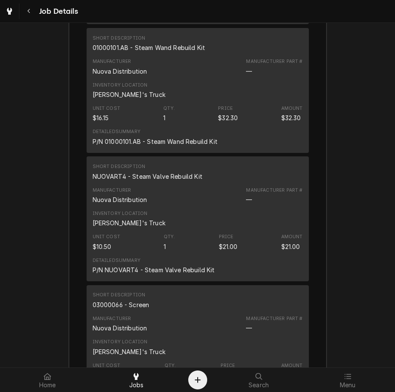
scroll to position [1601, 0]
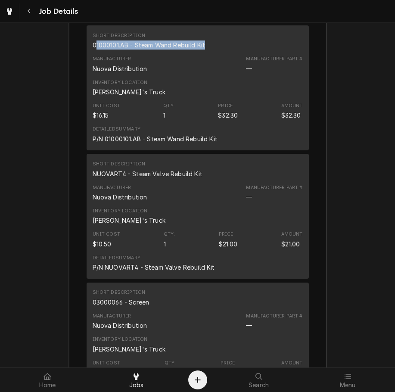
drag, startPoint x: 204, startPoint y: 53, endPoint x: 91, endPoint y: 56, distance: 112.1
click at [93, 53] on div "Short Description 01000101.AB - Steam Wand Rebuild Kit" at bounding box center [198, 40] width 210 height 23
click at [291, 249] on div "$21.00" at bounding box center [291, 244] width 19 height 9
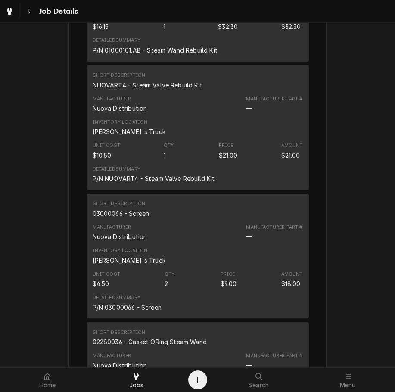
scroll to position [1711, 0]
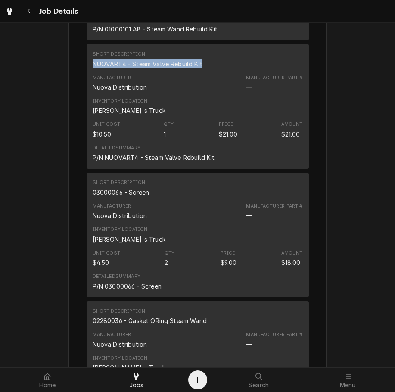
drag, startPoint x: 199, startPoint y: 77, endPoint x: 90, endPoint y: 75, distance: 109.1
click at [93, 71] on div "Short Description NUOVART4 - Steam Valve Rebuild Kit" at bounding box center [198, 59] width 210 height 23
click at [275, 233] on div "Inventory Location Dane's Truck" at bounding box center [198, 234] width 210 height 23
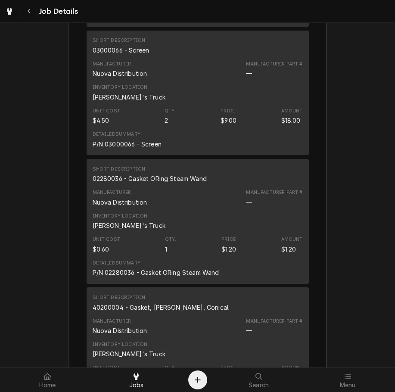
scroll to position [1853, 0]
drag, startPoint x: 149, startPoint y: 61, endPoint x: 85, endPoint y: 57, distance: 63.9
click at [87, 57] on div "Short Description 03000066 - Screen Manufacturer Nuova Distribution Manufacture…" at bounding box center [198, 92] width 223 height 125
drag, startPoint x: 206, startPoint y: 188, endPoint x: 88, endPoint y: 190, distance: 117.7
click at [88, 190] on div "Short Description 02280036 - Gasket ORing Steam Wand Manufacturer Nuova Distrib…" at bounding box center [198, 221] width 223 height 125
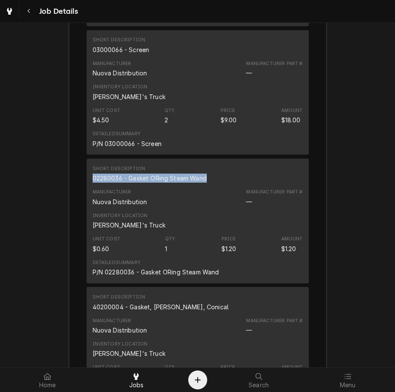
click at [298, 277] on div "Detailed Summary P/N 02280036 - Gasket ORing Steam Wand" at bounding box center [198, 268] width 210 height 23
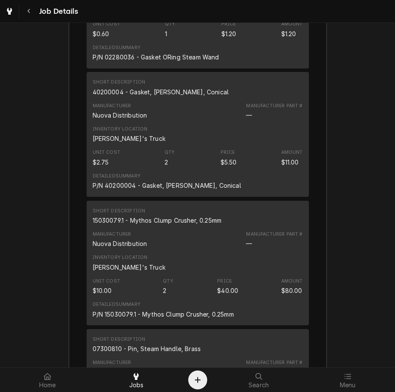
scroll to position [2069, 0]
drag, startPoint x: 198, startPoint y: 102, endPoint x: 86, endPoint y: 101, distance: 111.7
click at [87, 101] on div "Short Description 40200004 - Gasket, Aurelia, Conical Manufacturer Nuova Distri…" at bounding box center [198, 134] width 223 height 125
click at [282, 266] on div "Inventory Location Dane's Truck" at bounding box center [198, 262] width 210 height 23
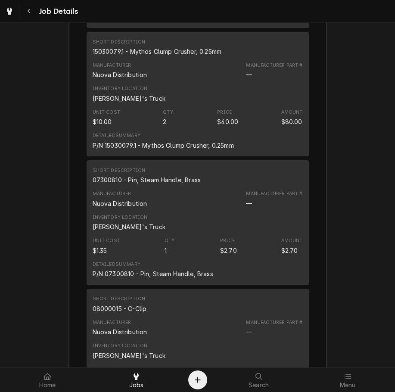
scroll to position [2242, 0]
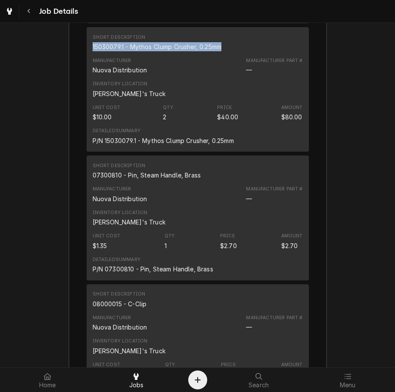
drag, startPoint x: 225, startPoint y: 56, endPoint x: 88, endPoint y: 57, distance: 136.7
click at [88, 57] on div "Short Description 15030079.1 - Mythos Clump Crusher, 0.25mm Manufacturer Nuova …" at bounding box center [198, 89] width 223 height 125
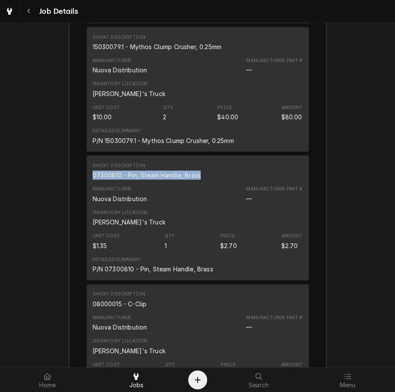
drag, startPoint x: 199, startPoint y: 185, endPoint x: 89, endPoint y: 186, distance: 110.0
click at [93, 183] on div "Short Description 07300810 - Pin, Steam Handle, Brass" at bounding box center [198, 171] width 210 height 23
click at [276, 253] on div "Unit Cost $1.35 Qty. 1 Price $2.70 Amount $2.70" at bounding box center [198, 241] width 210 height 23
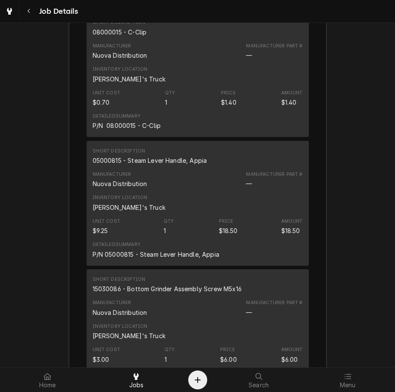
scroll to position [2515, 0]
drag, startPoint x: 146, startPoint y: 42, endPoint x: 89, endPoint y: 44, distance: 57.0
click at [89, 44] on div "Short Description 08000015 - C-Clip Manufacturer Nuova Distribution Manufacture…" at bounding box center [198, 74] width 223 height 125
drag, startPoint x: 206, startPoint y: 171, endPoint x: 70, endPoint y: 168, distance: 135.9
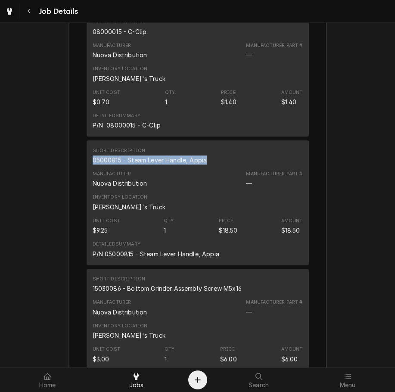
click at [266, 286] on div "Short Description 15030086 - Bottom Grinder Assembly Screw M5x16" at bounding box center [198, 284] width 210 height 23
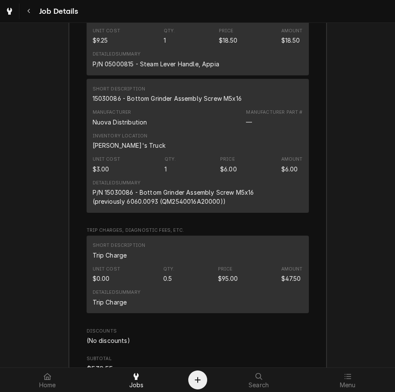
scroll to position [2706, 0]
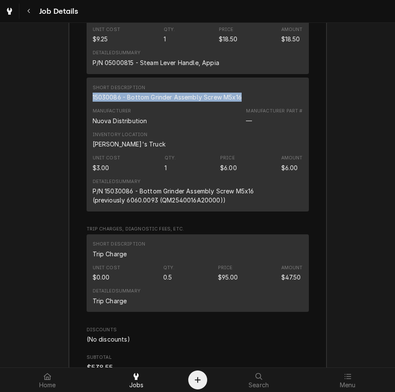
drag, startPoint x: 245, startPoint y: 109, endPoint x: 89, endPoint y: 107, distance: 156.1
click at [89, 107] on div "Short Description 15030086 - Bottom Grinder Assembly Screw M5x16 Manufacturer N…" at bounding box center [198, 145] width 223 height 134
click at [179, 284] on div "Unit Cost $0.00 Qty. 0.5 Price $95.00 Amount $47.50" at bounding box center [198, 273] width 210 height 23
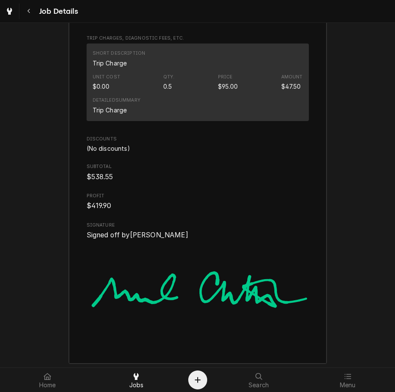
scroll to position [2916, 0]
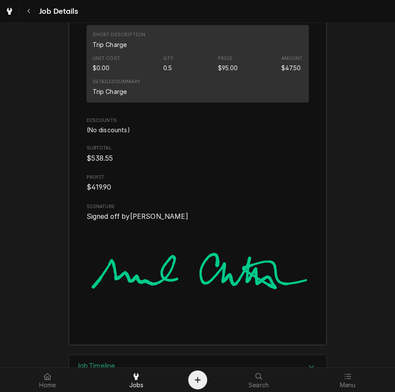
click at [201, 87] on div "Detailed Summary Trip Charge" at bounding box center [198, 86] width 210 height 23
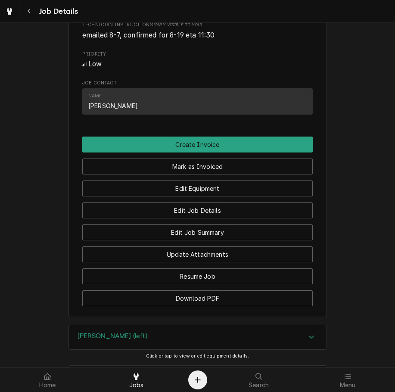
scroll to position [465, 0]
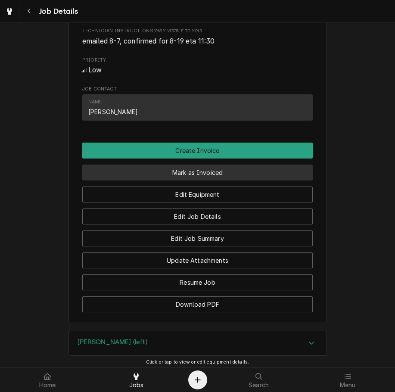
click at [212, 181] on button "Mark as Invoiced" at bounding box center [197, 173] width 231 height 16
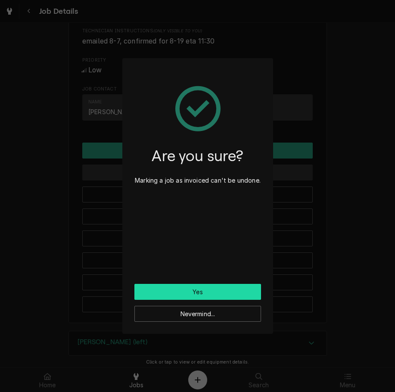
click at [229, 294] on button "Yes" at bounding box center [198, 292] width 127 height 16
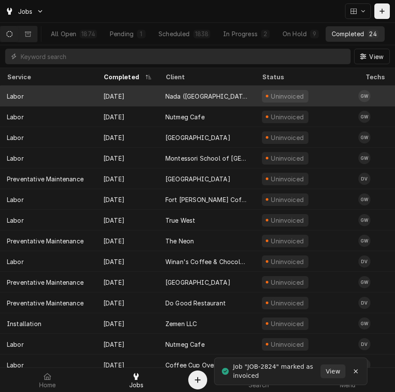
click at [212, 96] on div "Nada ([GEOGRAPHIC_DATA])" at bounding box center [207, 96] width 83 height 9
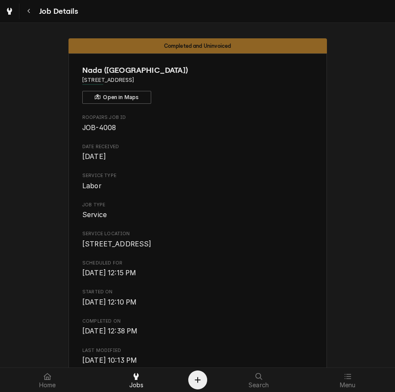
click at [168, 277] on div "Scheduled For [DATE] 12:15 PM" at bounding box center [197, 269] width 231 height 19
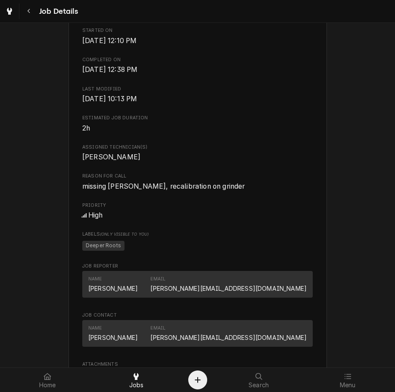
scroll to position [282, 0]
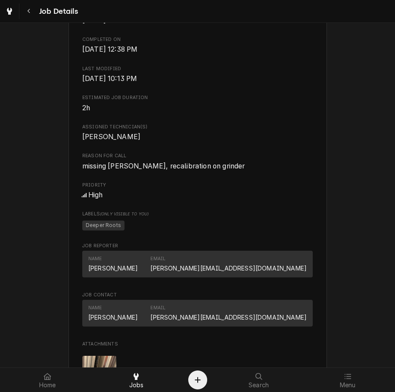
click at [201, 101] on span "Estimated Job Duration" at bounding box center [197, 97] width 231 height 7
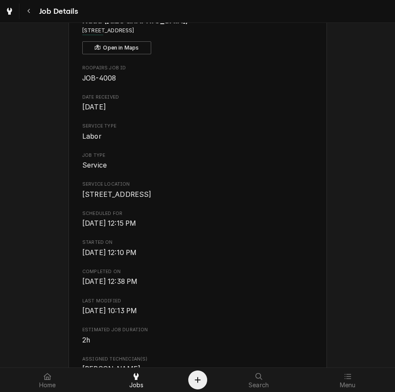
scroll to position [0, 0]
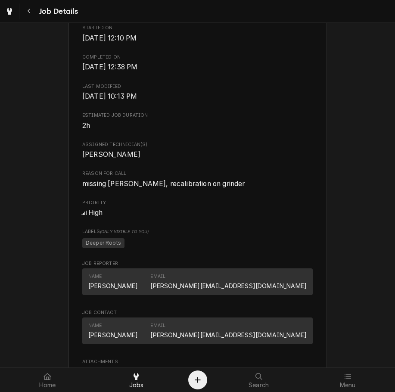
scroll to position [286, 0]
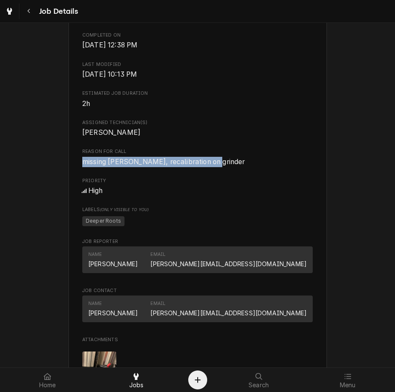
drag, startPoint x: 210, startPoint y: 171, endPoint x: 75, endPoint y: 175, distance: 135.0
click at [75, 175] on div "Nada ([GEOGRAPHIC_DATA]) [STREET_ADDRESS] Open in Maps Roopairs Job ID JOB-4008…" at bounding box center [198, 185] width 259 height 836
click at [282, 226] on span "Deeper Roots" at bounding box center [197, 221] width 231 height 13
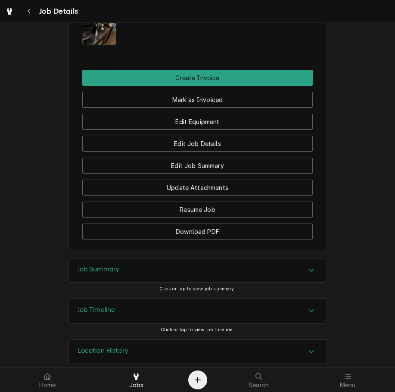
scroll to position [661, 0]
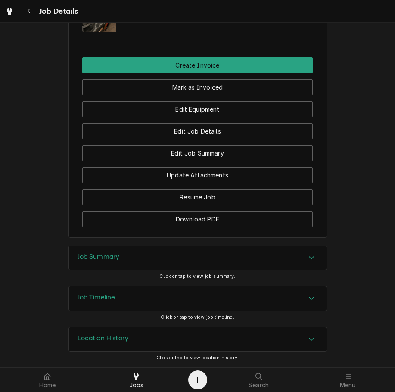
click at [276, 254] on div "Job Summary" at bounding box center [198, 258] width 258 height 24
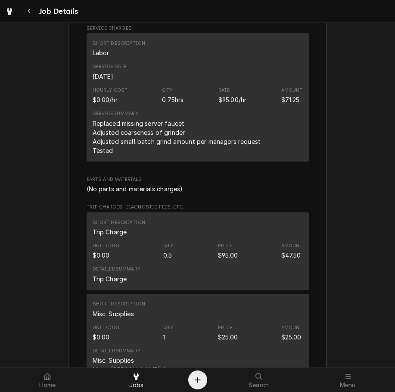
scroll to position [1025, 0]
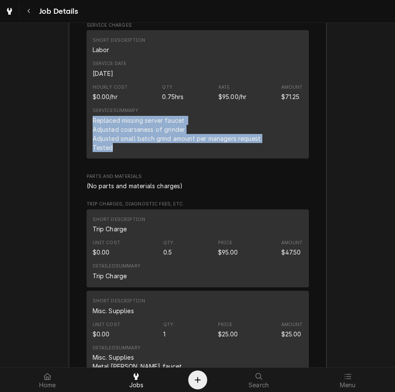
drag, startPoint x: 112, startPoint y: 156, endPoint x: 91, endPoint y: 130, distance: 33.3
click at [93, 130] on div "Replaced missing server faucet Adjusted coarseness of grinder Adjusted small ba…" at bounding box center [177, 134] width 169 height 36
copy div "Replaced missing server faucet Adjusted coarseness of grinder Adjusted small ba…"
click at [177, 310] on div "Short Description Misc. Supplies" at bounding box center [198, 306] width 210 height 23
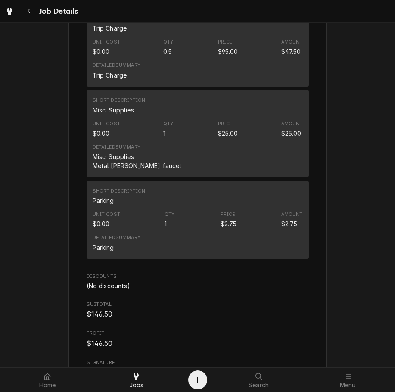
scroll to position [1228, 0]
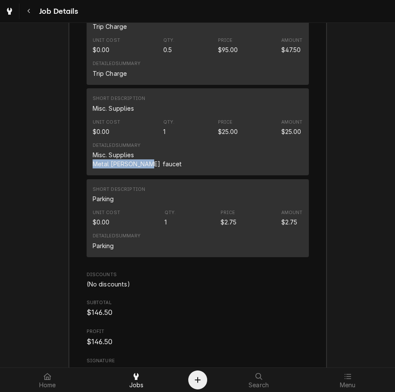
drag, startPoint x: 152, startPoint y: 174, endPoint x: 74, endPoint y: 173, distance: 78.1
click at [74, 173] on div "Roopairs Job ID JOB-4008 Service Type Labor Job Type Service Total Time Logged …" at bounding box center [198, 124] width 258 height 863
copy div "Metal BUNN faucet"
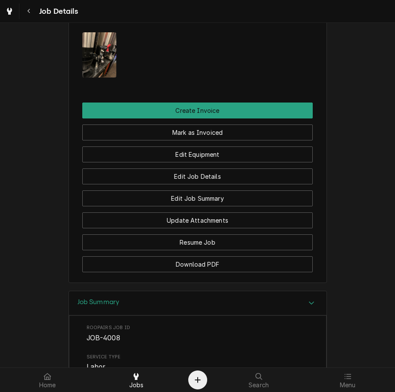
scroll to position [590, 0]
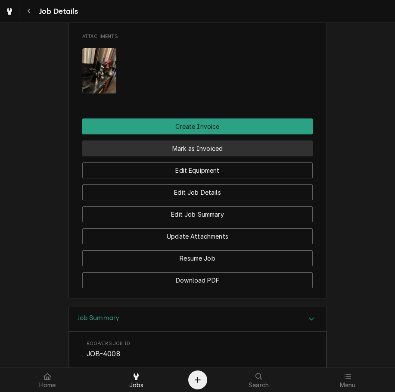
click at [232, 157] on button "Mark as Invoiced" at bounding box center [197, 149] width 231 height 16
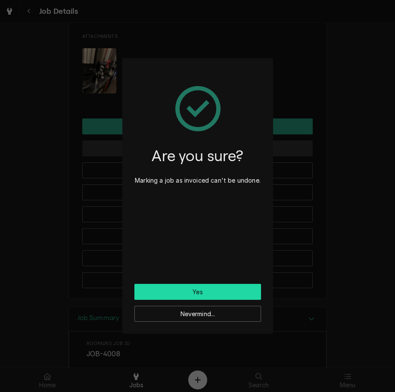
click at [213, 299] on button "Yes" at bounding box center [198, 292] width 127 height 16
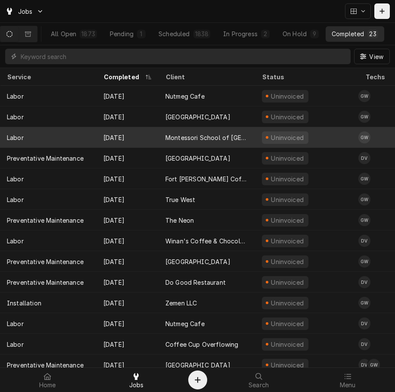
click at [358, 146] on tr "Labor Aug 19 Montessori School of Dayton Uninvoiced GW Attn: Bison Cafe 2900 Ac…" at bounding box center [391, 137] width 783 height 21
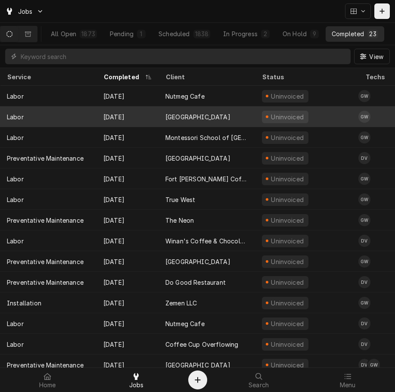
click at [369, 115] on div "Graham Wick's Avatar" at bounding box center [365, 117] width 12 height 12
